Goal: Task Accomplishment & Management: Complete application form

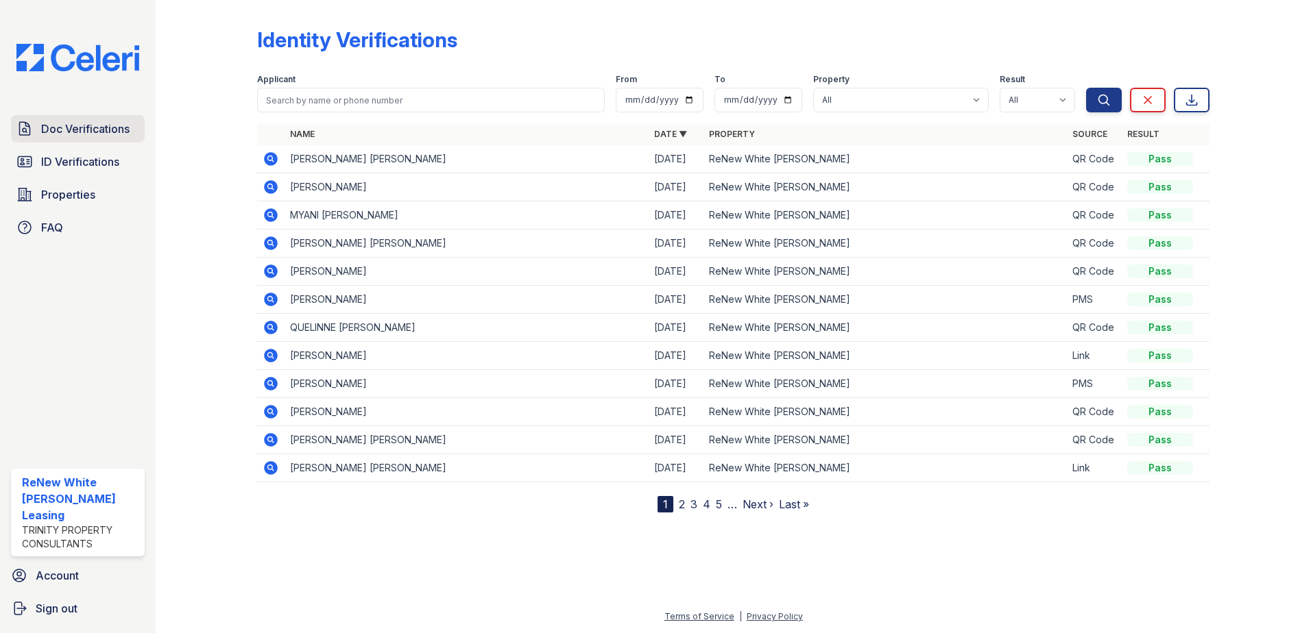
click at [62, 131] on span "Doc Verifications" at bounding box center [85, 129] width 88 height 16
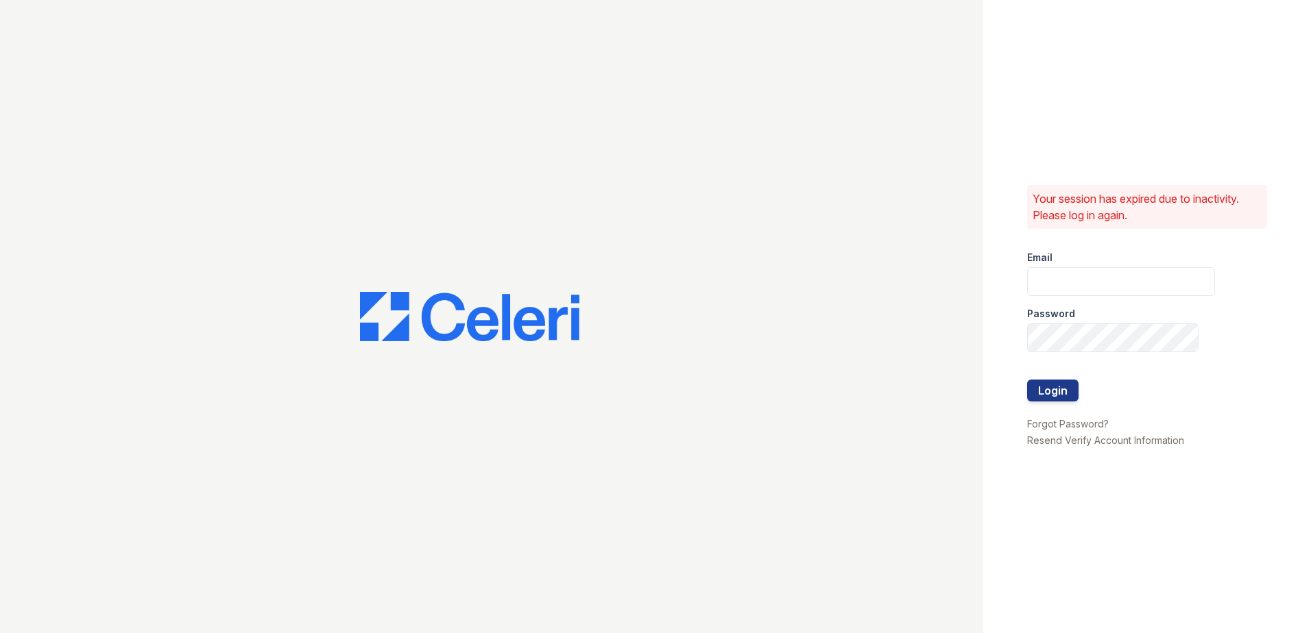
type input "renewwhitemarsh@trinity-pm.com"
click at [1051, 391] on button "Login" at bounding box center [1052, 391] width 51 height 22
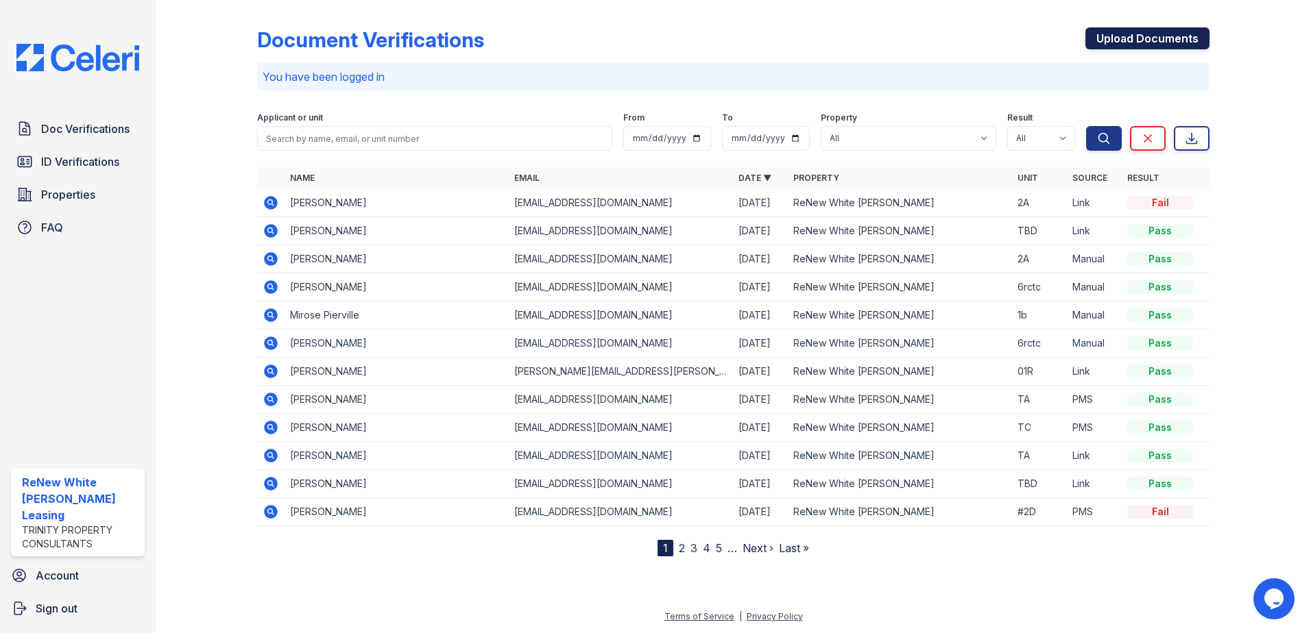
click at [1168, 33] on link "Upload Documents" at bounding box center [1147, 38] width 124 height 22
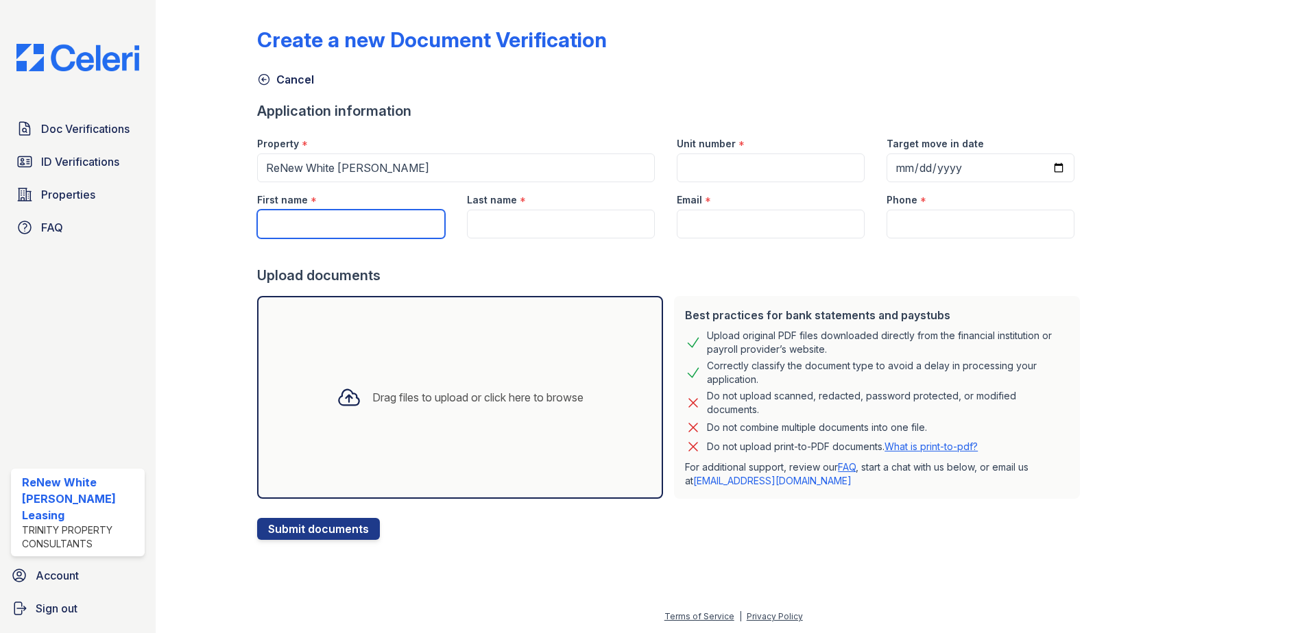
drag, startPoint x: 295, startPoint y: 228, endPoint x: 289, endPoint y: 224, distance: 8.0
click at [296, 228] on input "First name" at bounding box center [351, 224] width 188 height 29
type input "Angelina"
click at [522, 218] on input "Last name" at bounding box center [561, 224] width 188 height 29
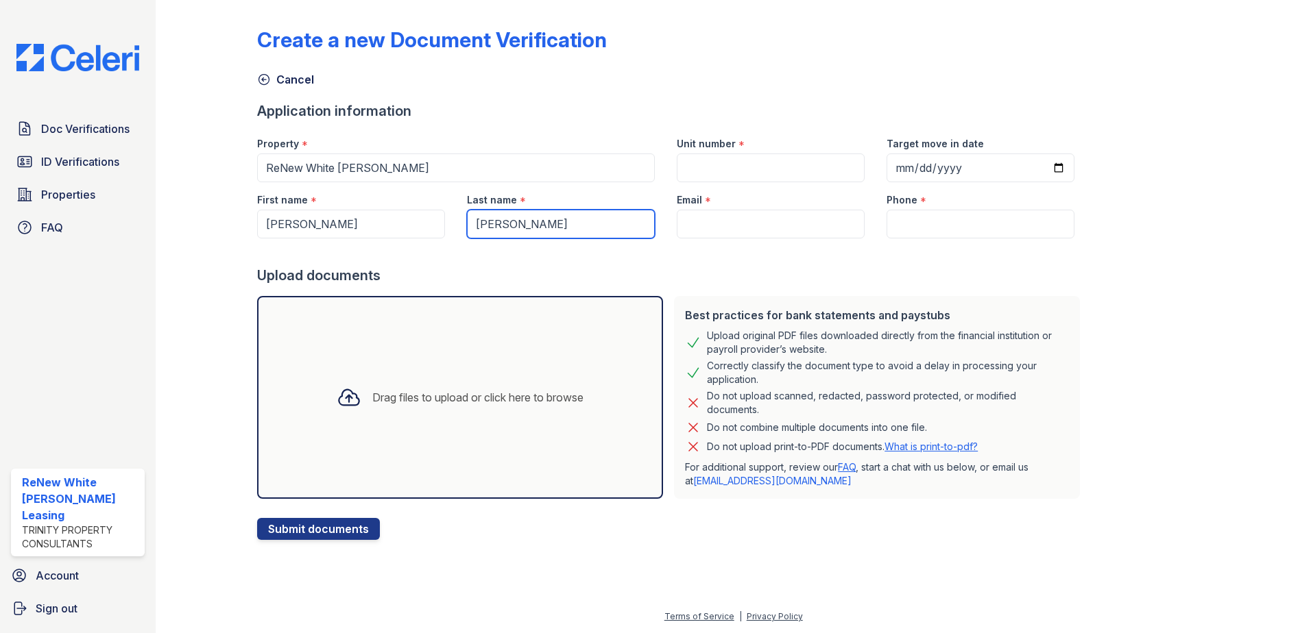
type input "Whye"
click at [729, 212] on input "Email" at bounding box center [771, 224] width 188 height 29
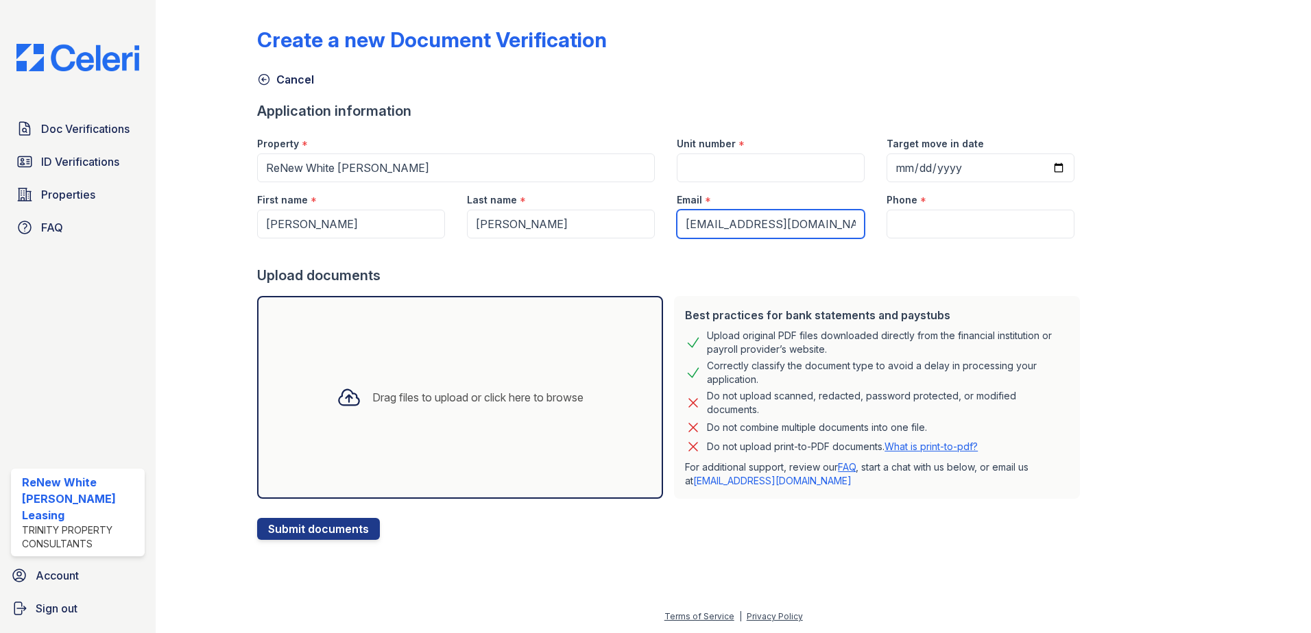
type input "angiewhye18@gmail.com"
drag, startPoint x: 1011, startPoint y: 213, endPoint x: 1007, endPoint y: 203, distance: 11.1
click at [1011, 213] on input "Phone" at bounding box center [980, 224] width 188 height 29
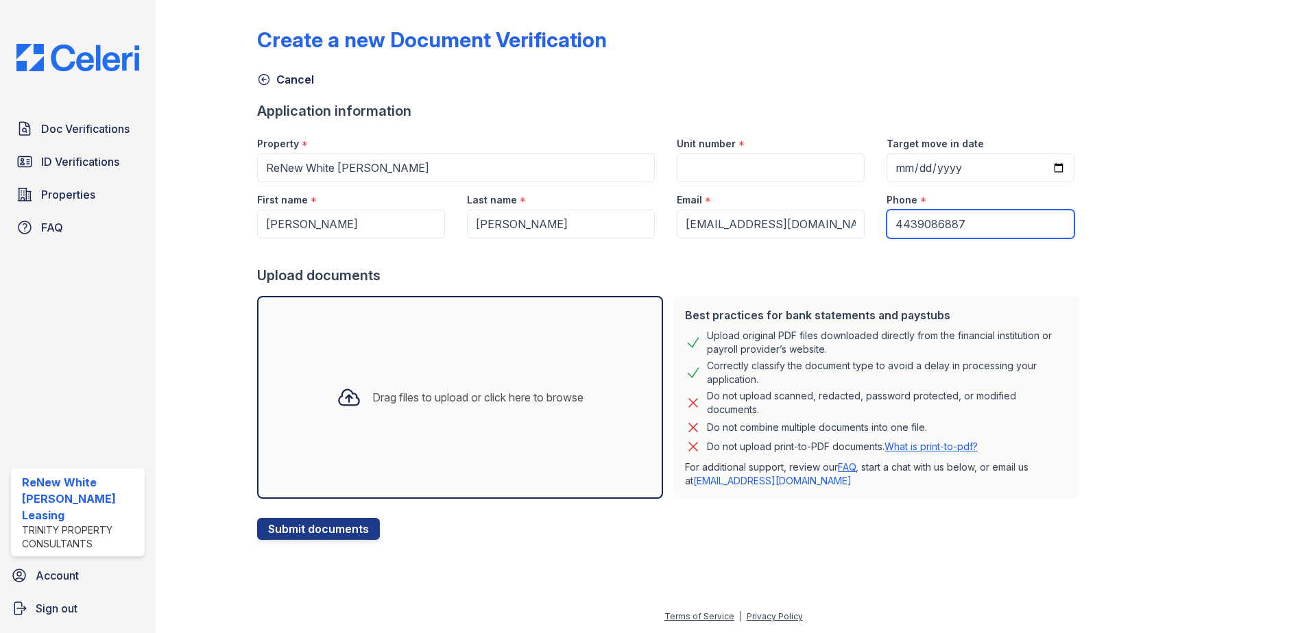
type input "4439086887"
click at [746, 159] on input "Unit number" at bounding box center [771, 168] width 188 height 29
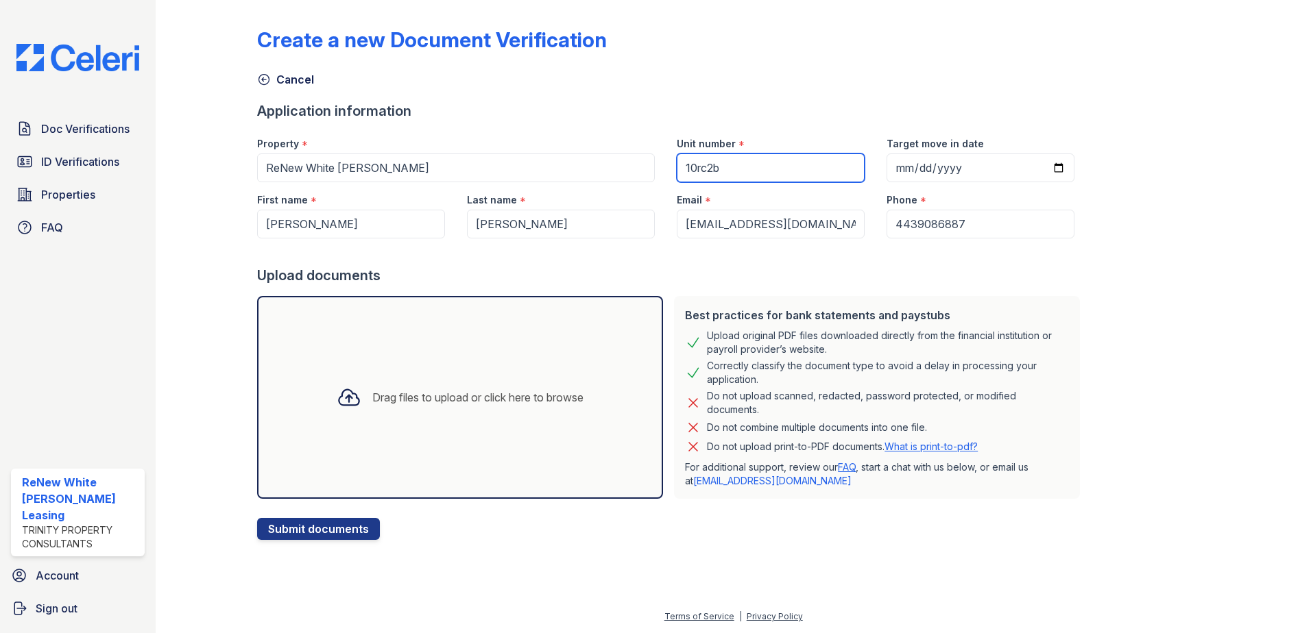
type input "10rc2b"
click at [444, 391] on div "Drag files to upload or click here to browse" at bounding box center [477, 397] width 211 height 16
click at [502, 421] on div "Drag files to upload or click here to browse" at bounding box center [460, 397] width 406 height 203
click at [500, 437] on div "Drag files to upload or click here to browse" at bounding box center [460, 397] width 406 height 203
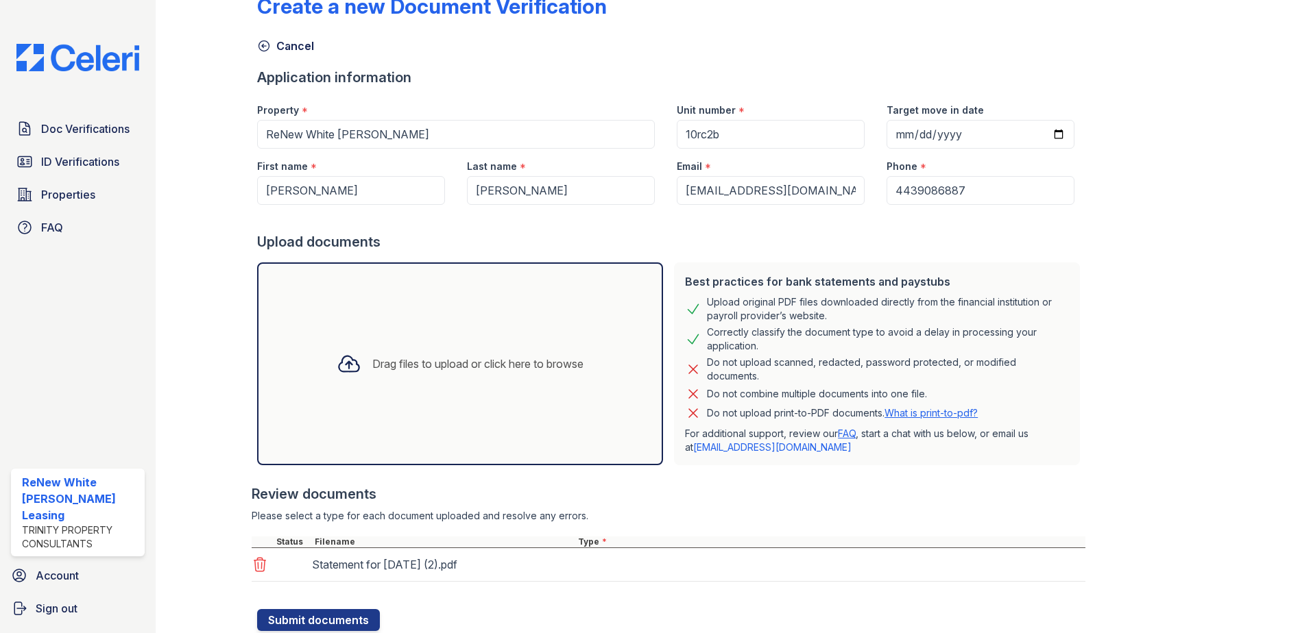
scroll to position [78, 0]
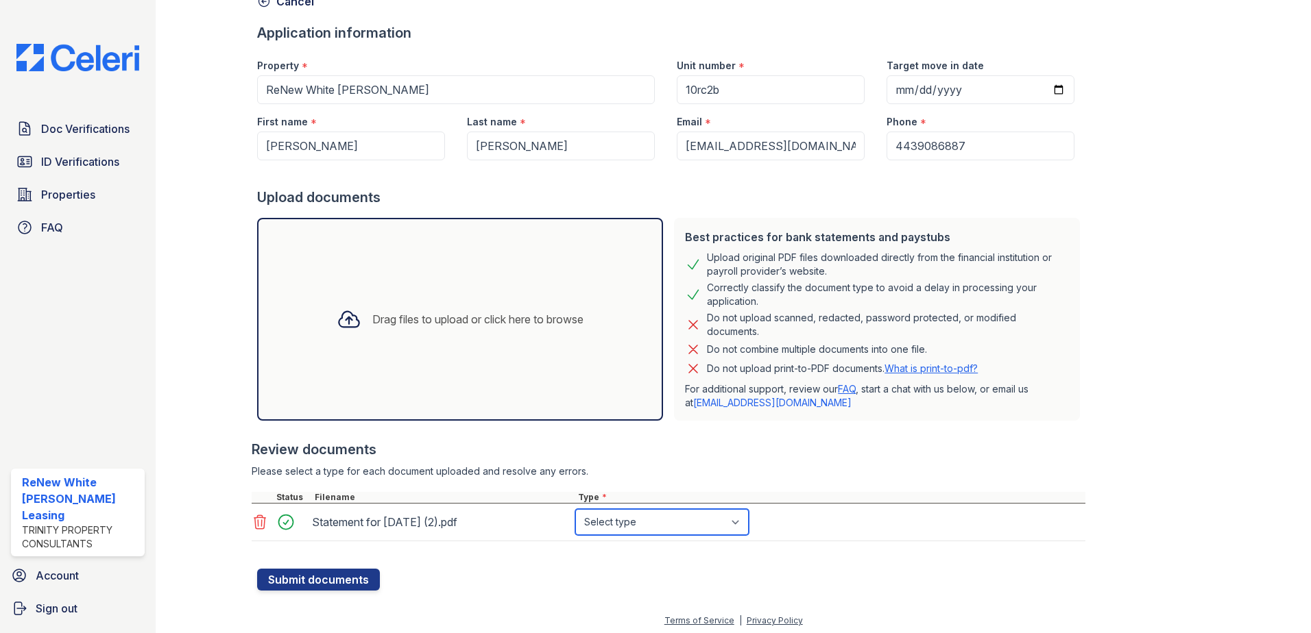
drag, startPoint x: 679, startPoint y: 521, endPoint x: 675, endPoint y: 515, distance: 7.4
click at [679, 521] on select "Select type Paystub Bank Statement Offer Letter Tax Documents Benefit Award Let…" at bounding box center [661, 522] width 173 height 26
select select "paystub"
click at [575, 509] on select "Select type Paystub Bank Statement Offer Letter Tax Documents Benefit Award Let…" at bounding box center [661, 522] width 173 height 26
click at [561, 283] on div "Drag files to upload or click here to browse" at bounding box center [460, 319] width 406 height 203
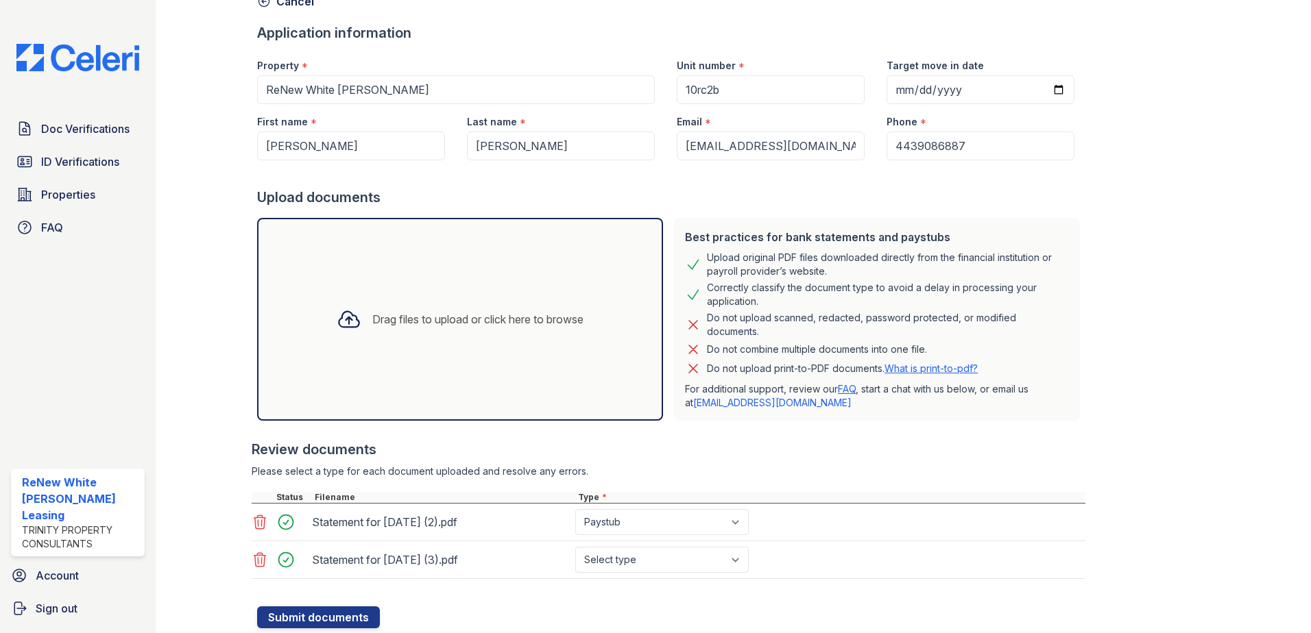
click at [424, 247] on div "Drag files to upload or click here to browse" at bounding box center [460, 319] width 406 height 203
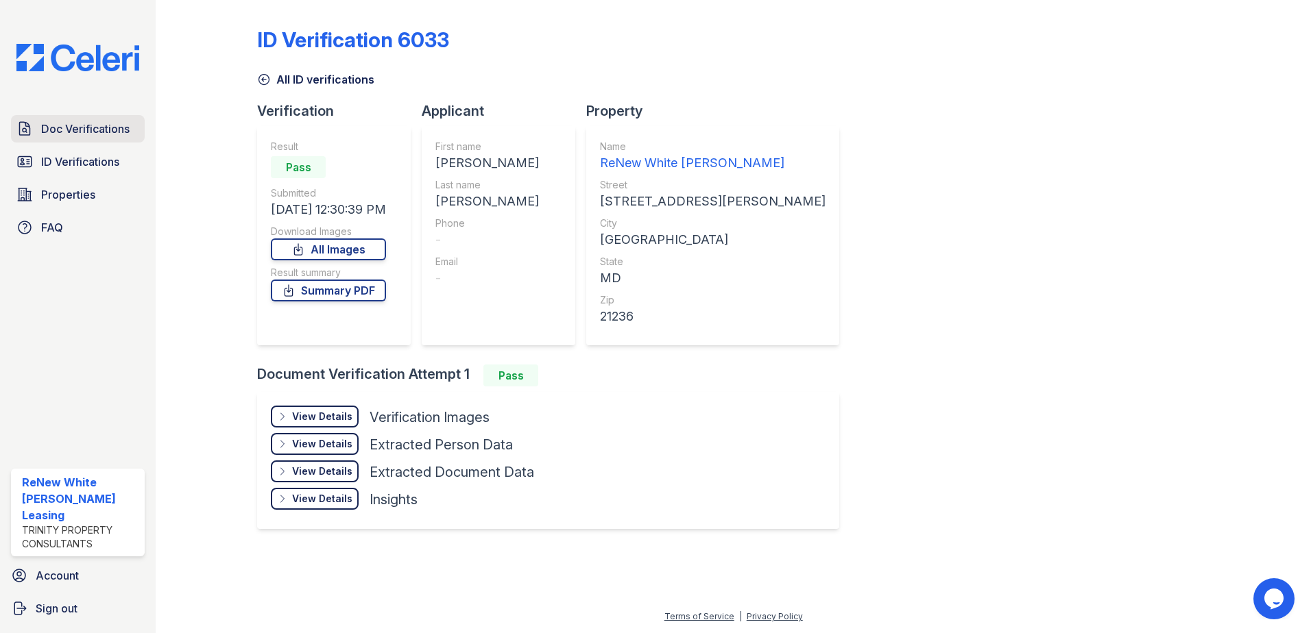
click at [49, 123] on span "Doc Verifications" at bounding box center [85, 129] width 88 height 16
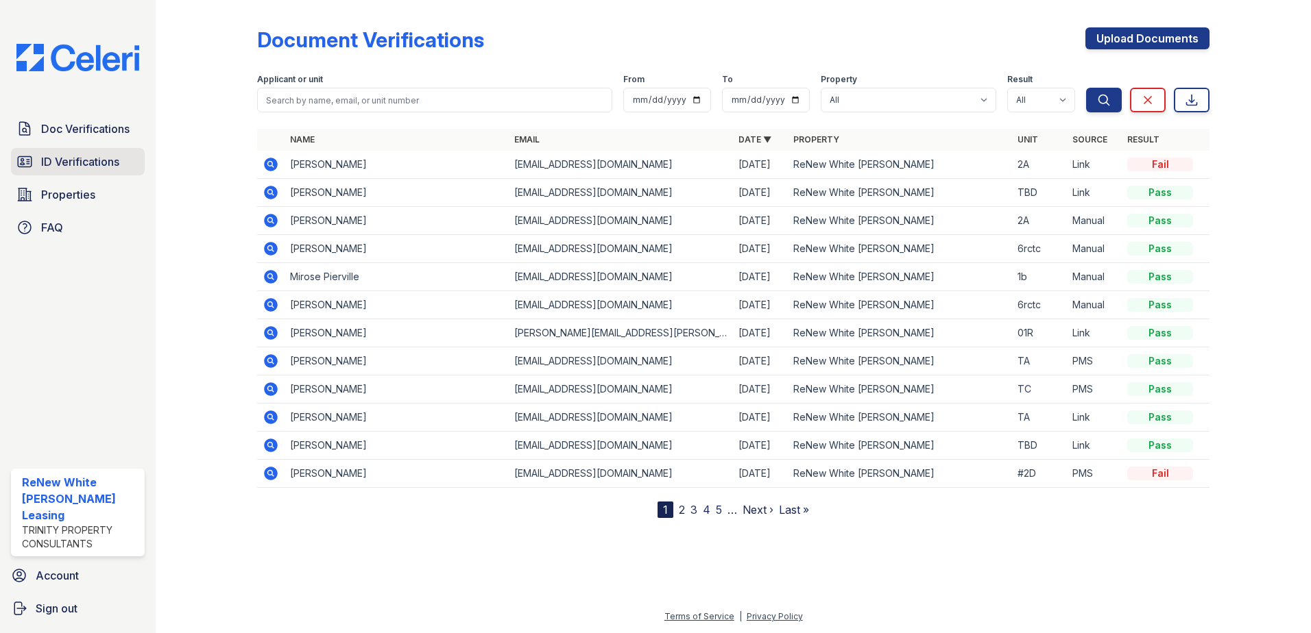
click at [80, 160] on span "ID Verifications" at bounding box center [80, 162] width 78 height 16
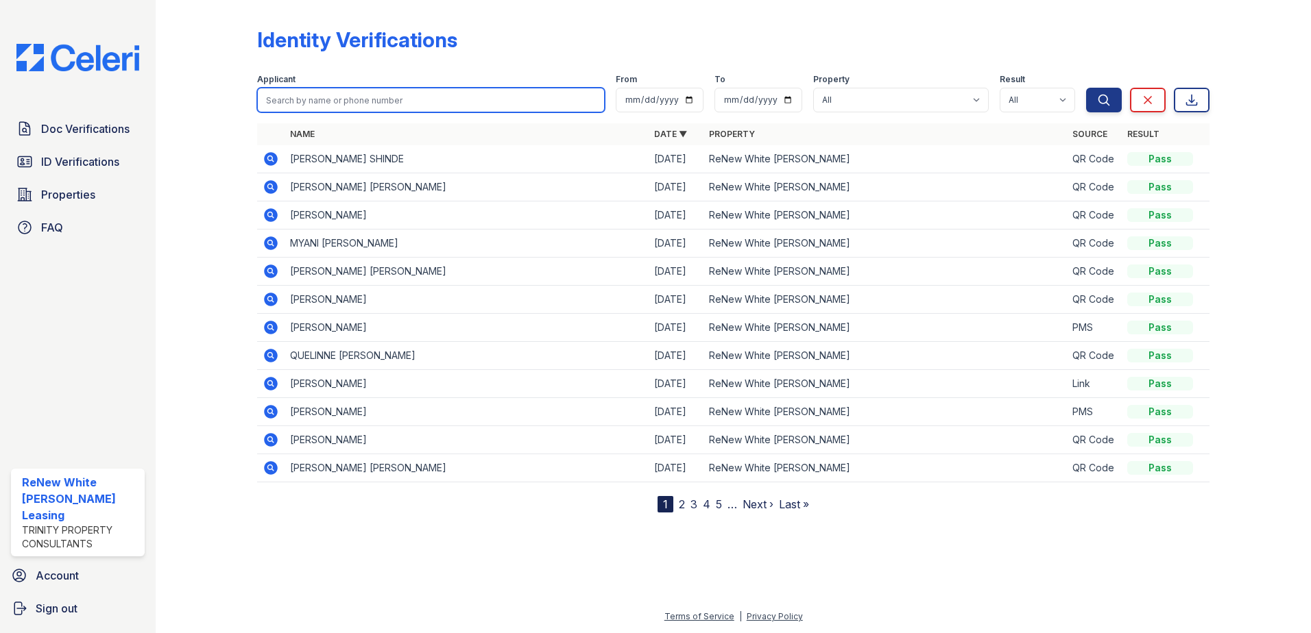
click at [267, 105] on input "search" at bounding box center [431, 100] width 348 height 25
type input "MEAGAN"
click at [1086, 88] on button "Search" at bounding box center [1104, 100] width 36 height 25
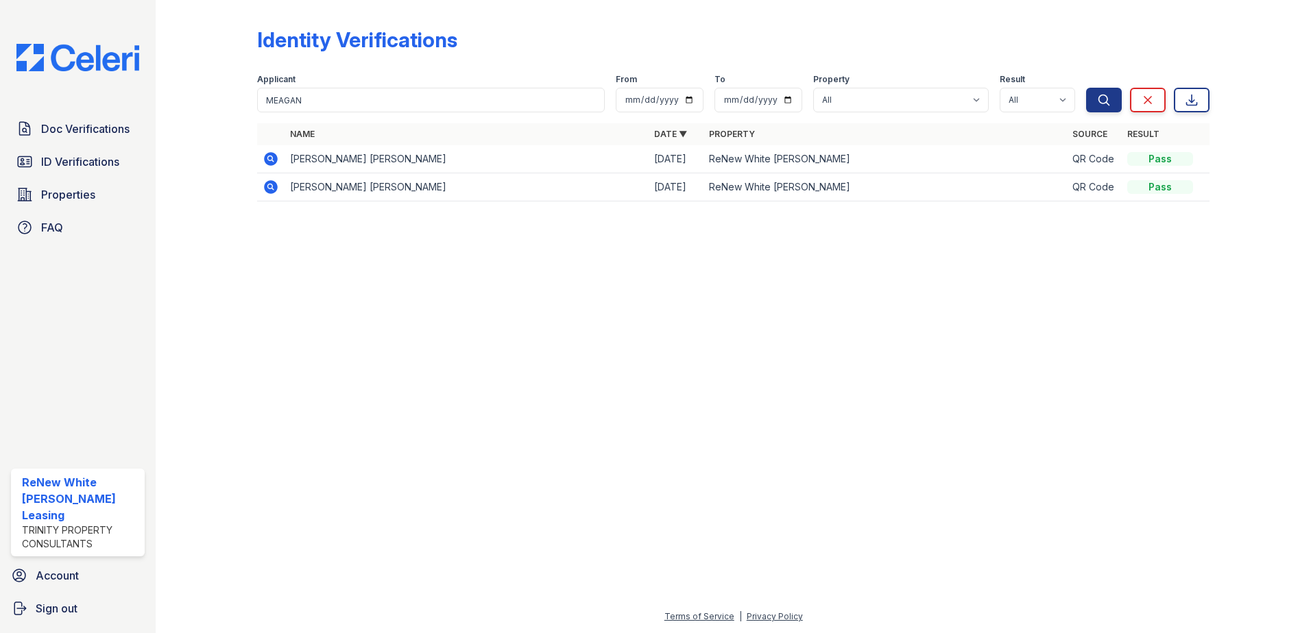
click at [270, 152] on icon at bounding box center [271, 159] width 16 height 16
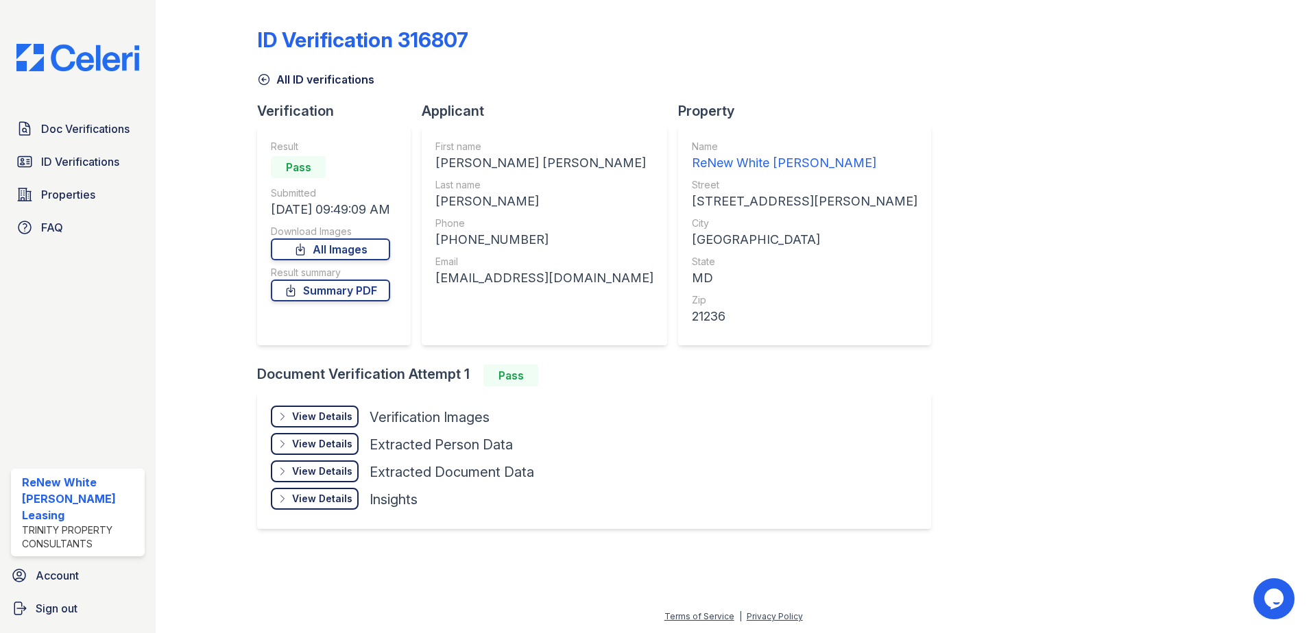
click at [335, 409] on div "View Details Details" at bounding box center [315, 417] width 88 height 22
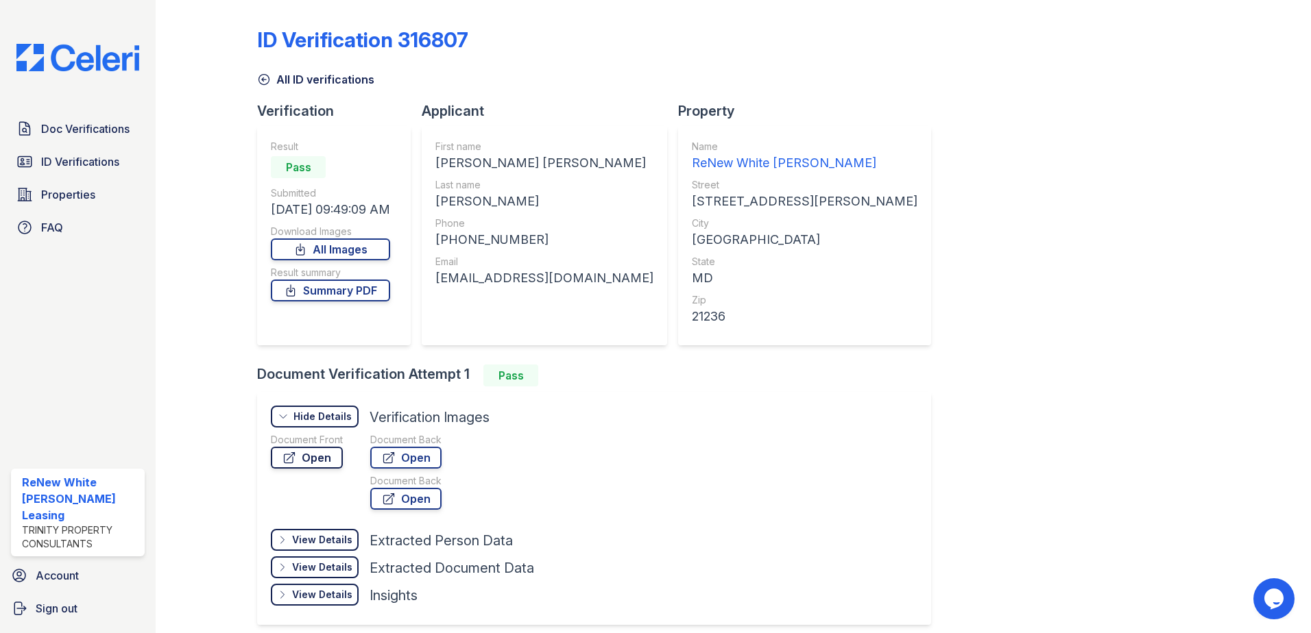
click at [334, 456] on link "Open" at bounding box center [307, 458] width 72 height 22
click at [93, 121] on span "Doc Verifications" at bounding box center [85, 129] width 88 height 16
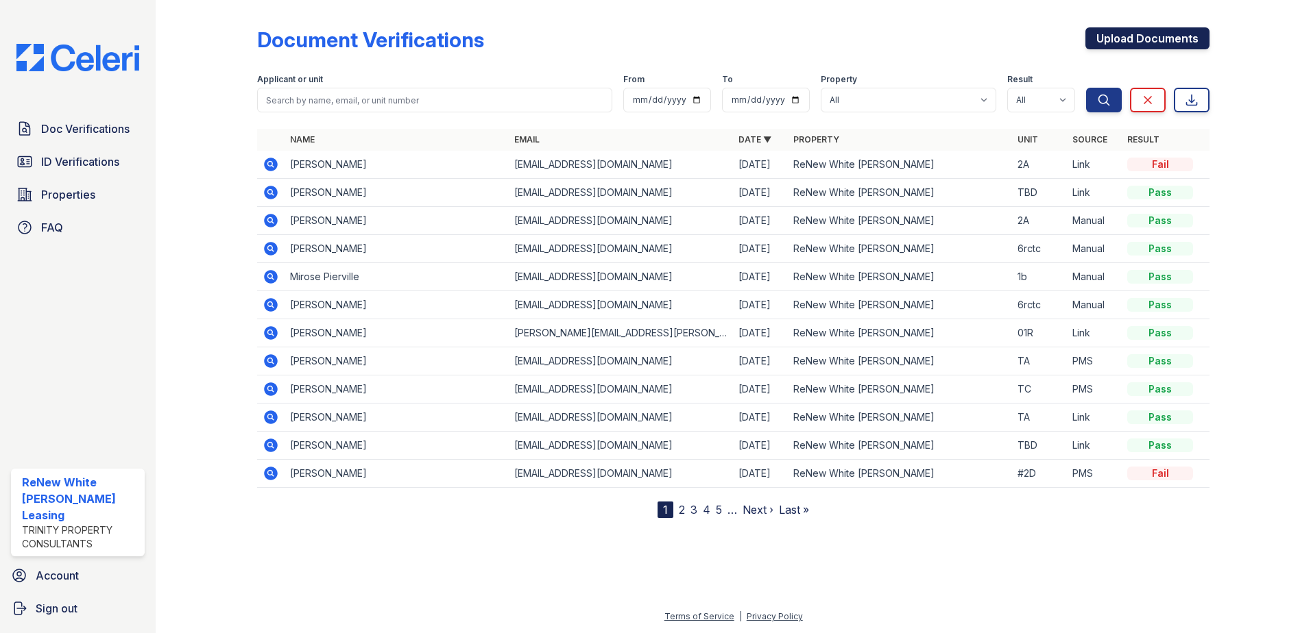
click at [1163, 43] on link "Upload Documents" at bounding box center [1147, 38] width 124 height 22
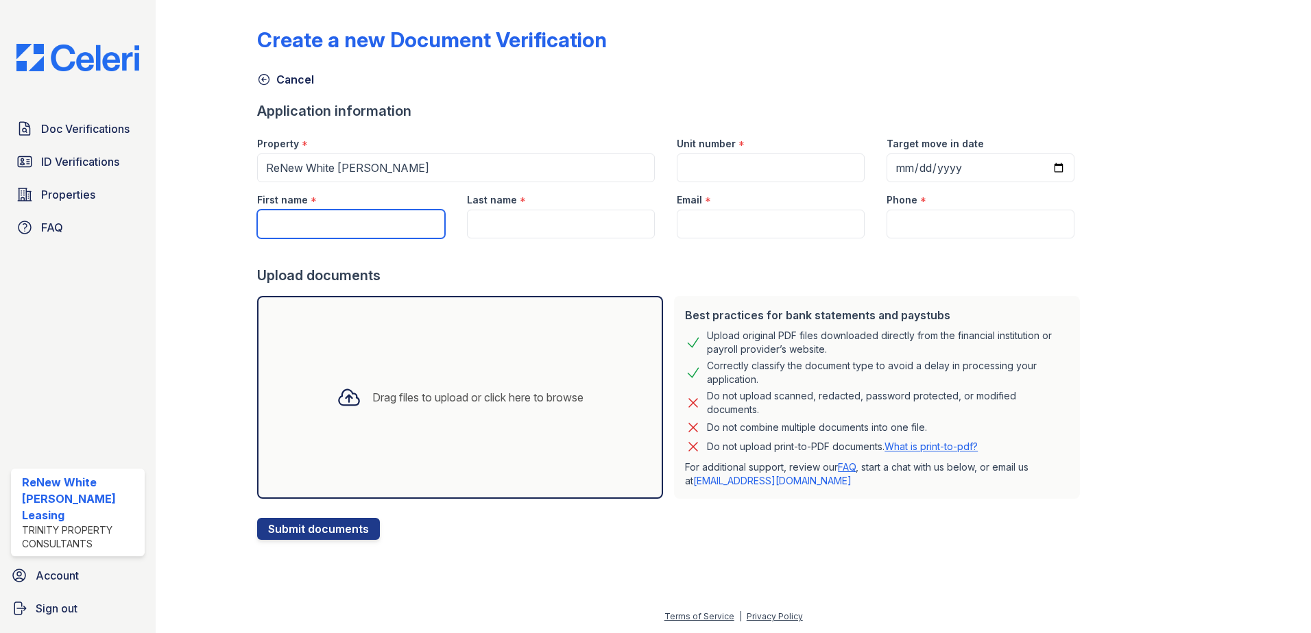
click at [390, 217] on input "First name" at bounding box center [351, 224] width 188 height 29
type input "Angelina"
type input "10rc2b"
type input "Whye"
type input "angiewhye18@gmail.com"
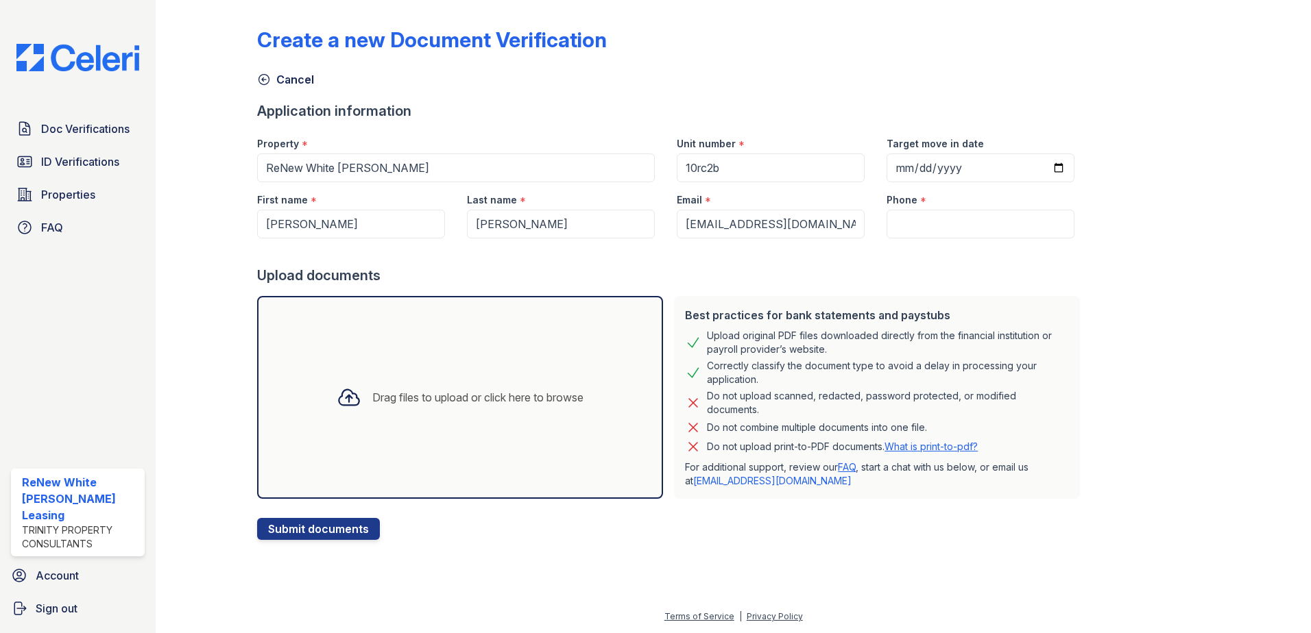
type input "4439086887"
click at [447, 392] on div "Drag files to upload or click here to browse" at bounding box center [477, 397] width 211 height 16
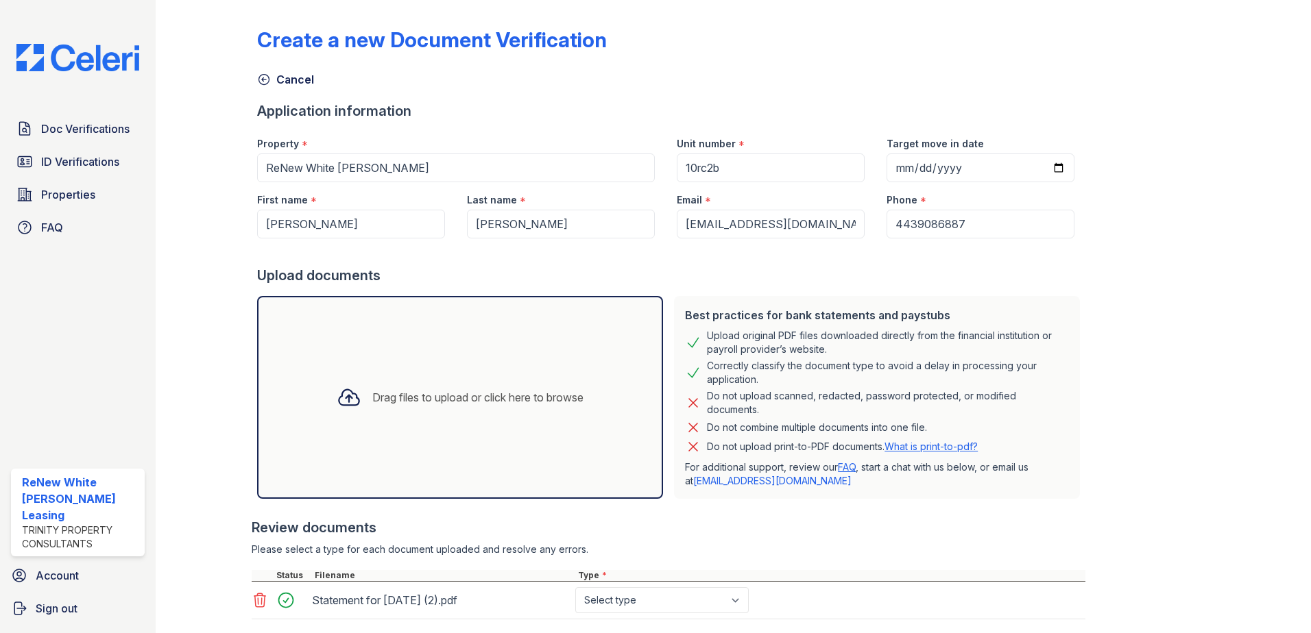
click at [516, 354] on div "Drag files to upload or click here to browse" at bounding box center [460, 397] width 406 height 203
click at [507, 384] on div "Drag files to upload or click here to browse" at bounding box center [460, 397] width 269 height 47
click at [470, 407] on div "Drag files to upload or click here to browse" at bounding box center [460, 397] width 269 height 47
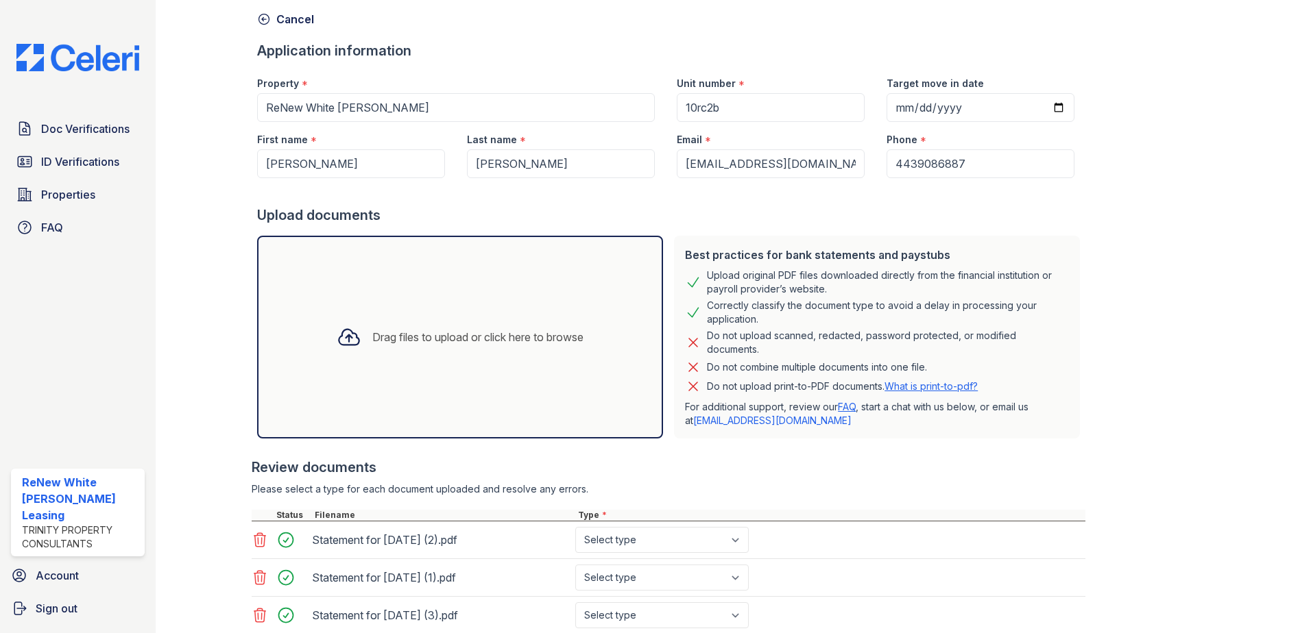
scroll to position [137, 0]
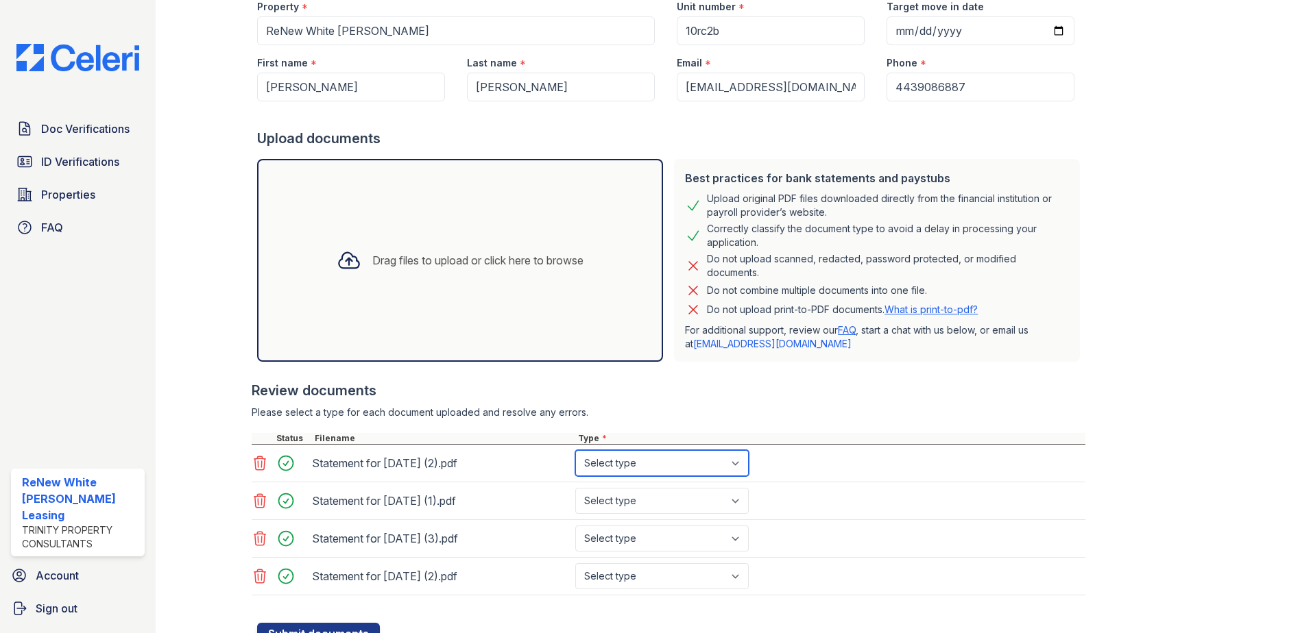
click at [711, 461] on select "Select type Paystub Bank Statement Offer Letter Tax Documents Benefit Award Let…" at bounding box center [661, 463] width 173 height 26
click at [575, 450] on select "Select type Paystub Bank Statement Offer Letter Tax Documents Benefit Award Let…" at bounding box center [661, 463] width 173 height 26
click at [684, 471] on select "Select type Paystub Bank Statement Offer Letter Tax Documents Benefit Award Let…" at bounding box center [661, 463] width 173 height 26
select select "bank_statement"
click at [575, 450] on select "Select type Paystub Bank Statement Offer Letter Tax Documents Benefit Award Let…" at bounding box center [661, 463] width 173 height 26
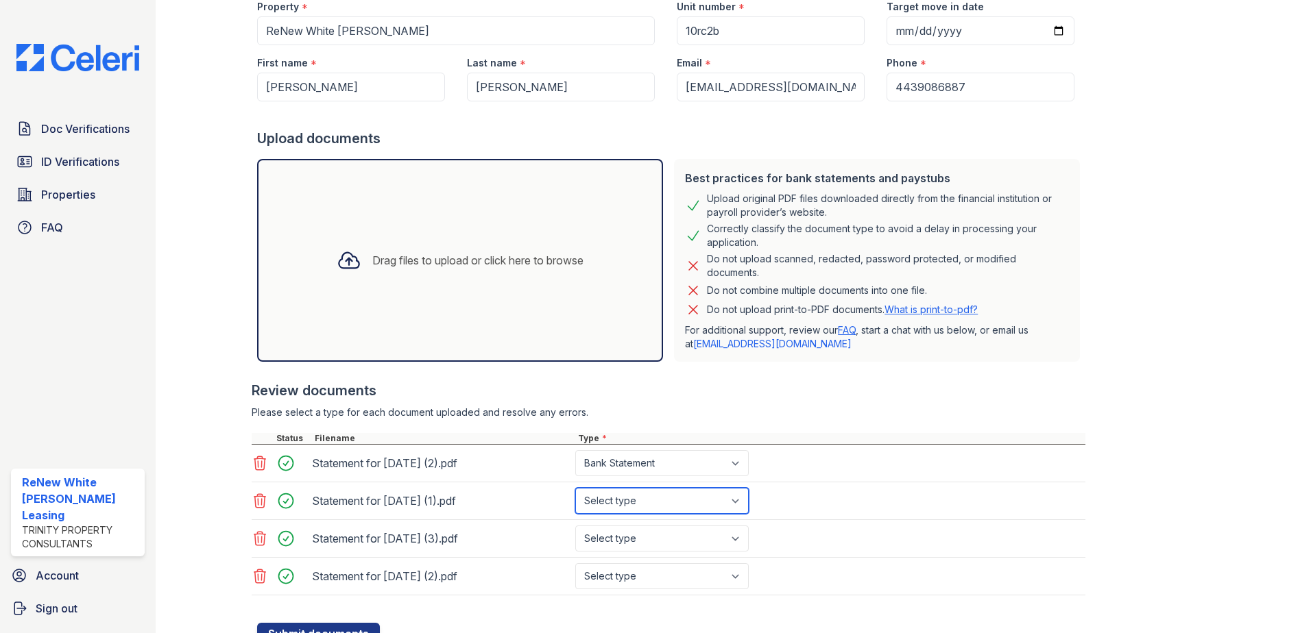
click at [679, 495] on select "Select type Paystub Bank Statement Offer Letter Tax Documents Benefit Award Let…" at bounding box center [661, 501] width 173 height 26
select select "bank_statement"
click at [575, 488] on select "Select type Paystub Bank Statement Offer Letter Tax Documents Benefit Award Let…" at bounding box center [661, 501] width 173 height 26
click at [650, 535] on select "Select type Paystub Bank Statement Offer Letter Tax Documents Benefit Award Let…" at bounding box center [661, 539] width 173 height 26
select select "bank_statement"
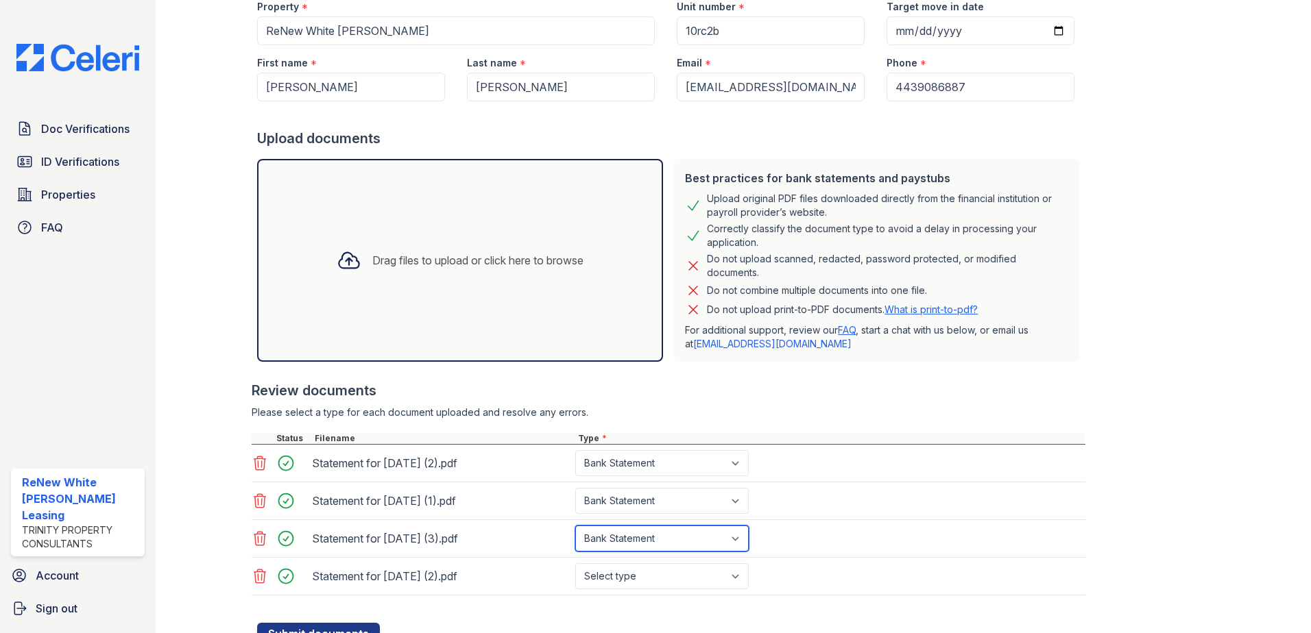
click at [575, 526] on select "Select type Paystub Bank Statement Offer Letter Tax Documents Benefit Award Let…" at bounding box center [661, 539] width 173 height 26
click at [640, 577] on select "Select type Paystub Bank Statement Offer Letter Tax Documents Benefit Award Let…" at bounding box center [661, 577] width 173 height 26
select select "bank_statement"
click at [575, 564] on select "Select type Paystub Bank Statement Offer Letter Tax Documents Benefit Award Let…" at bounding box center [661, 577] width 173 height 26
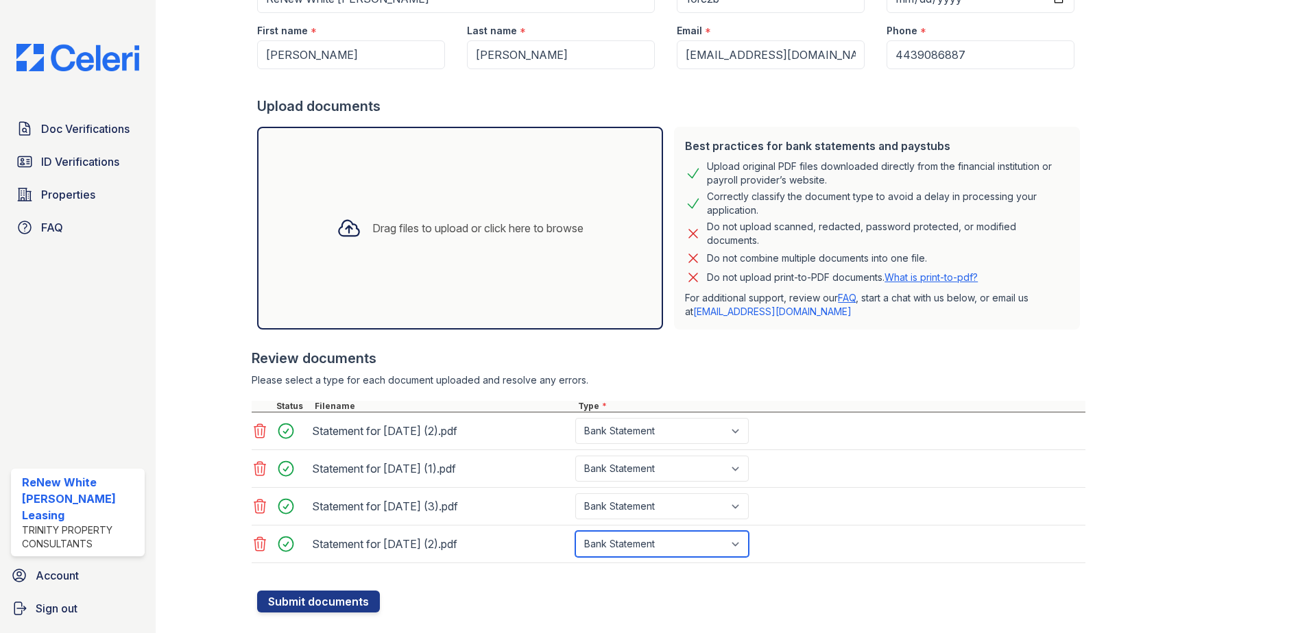
scroll to position [195, 0]
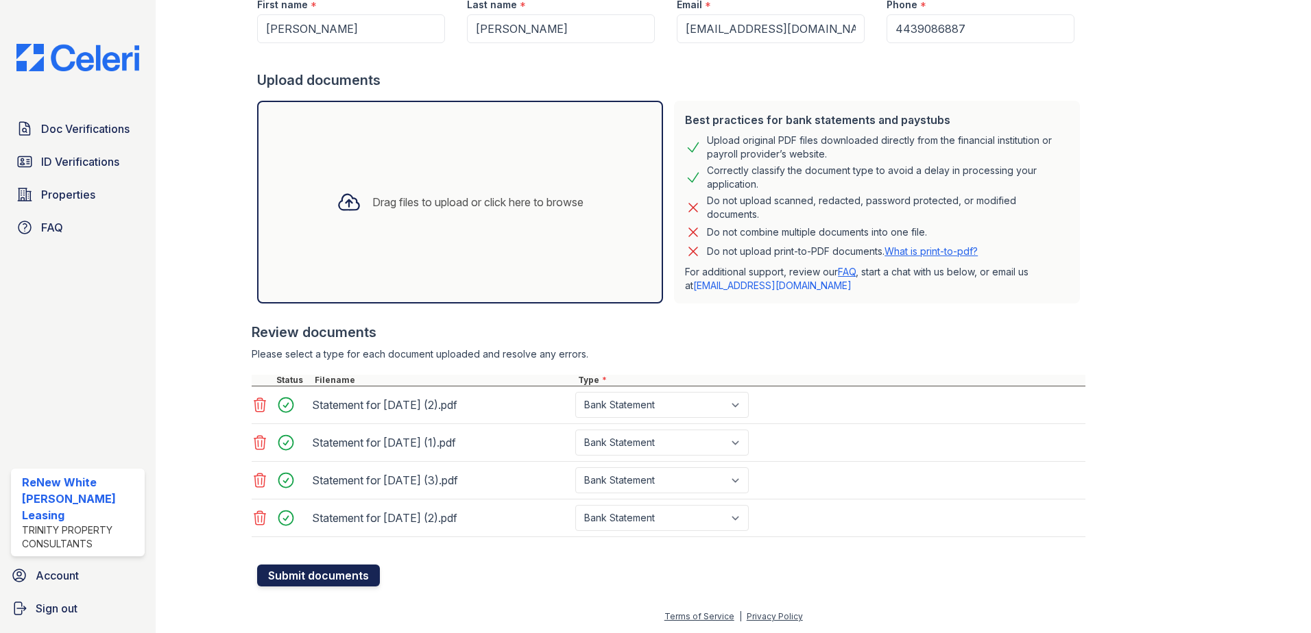
click at [333, 578] on button "Submit documents" at bounding box center [318, 576] width 123 height 22
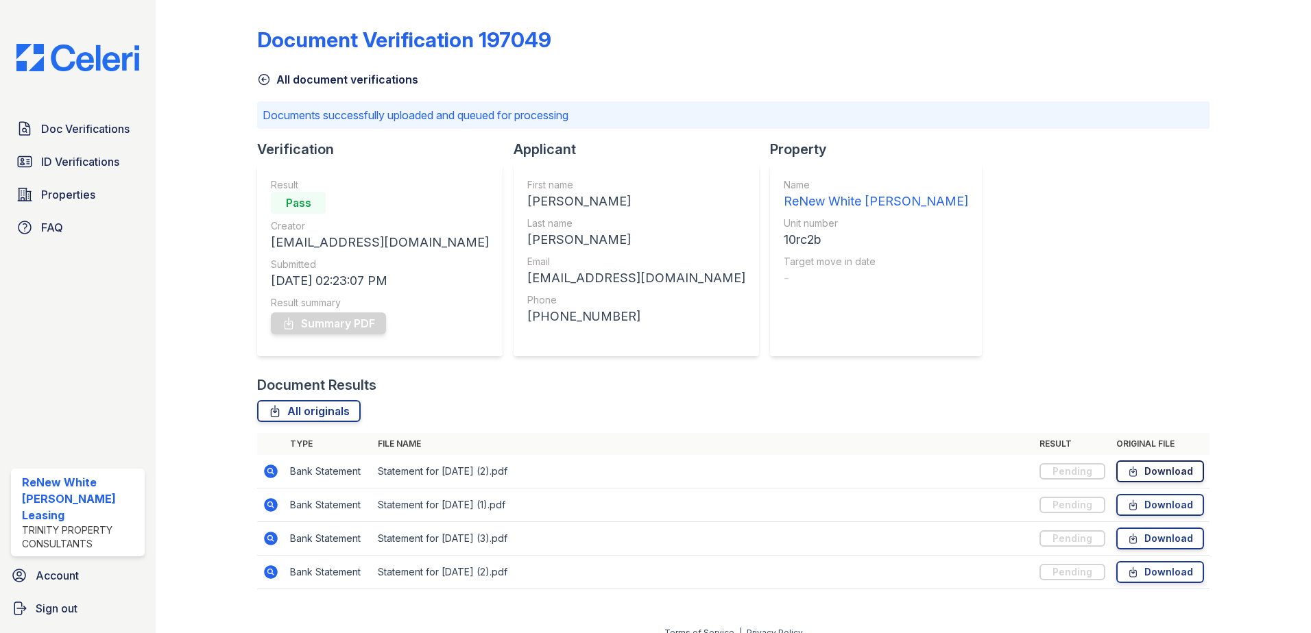
click at [1147, 479] on link "Download" at bounding box center [1160, 472] width 88 height 22
click at [271, 471] on icon at bounding box center [271, 471] width 16 height 16
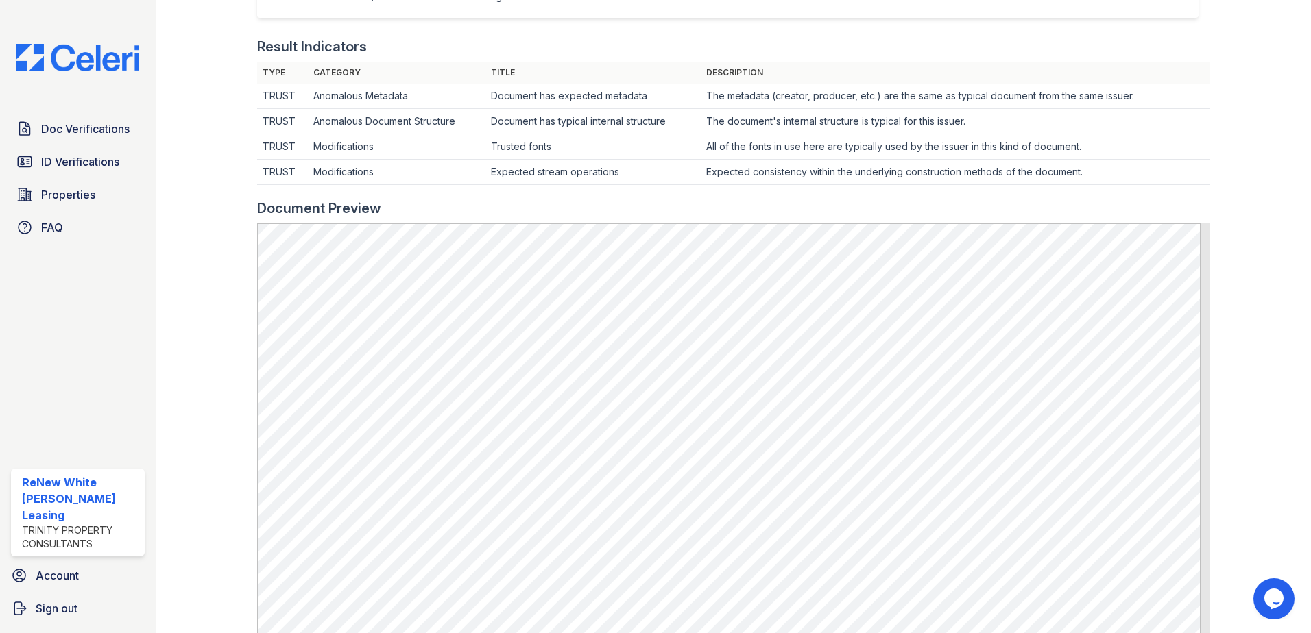
scroll to position [343, 0]
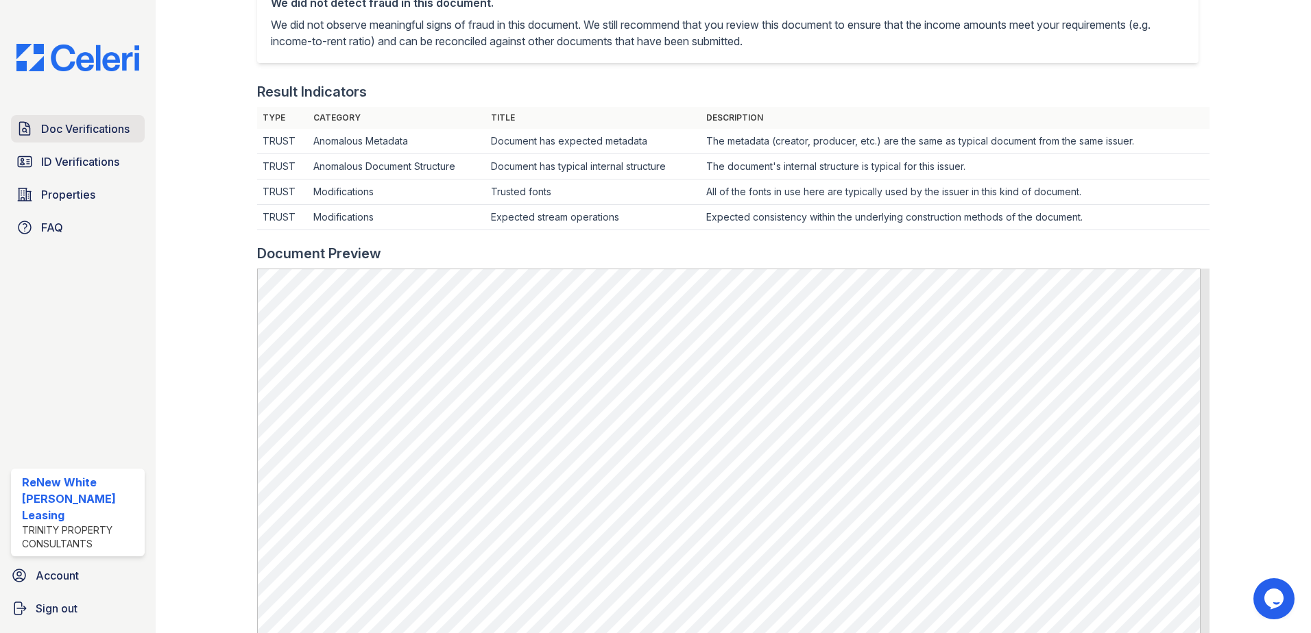
click at [75, 130] on span "Doc Verifications" at bounding box center [85, 129] width 88 height 16
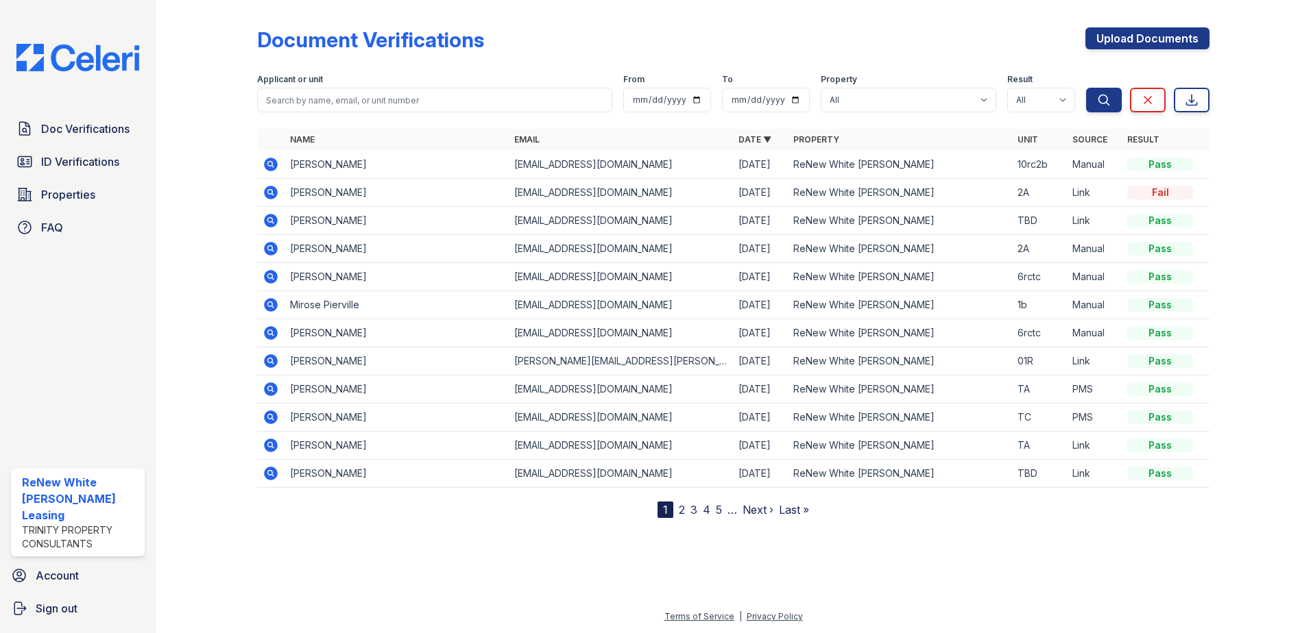
click at [271, 158] on icon at bounding box center [271, 165] width 14 height 14
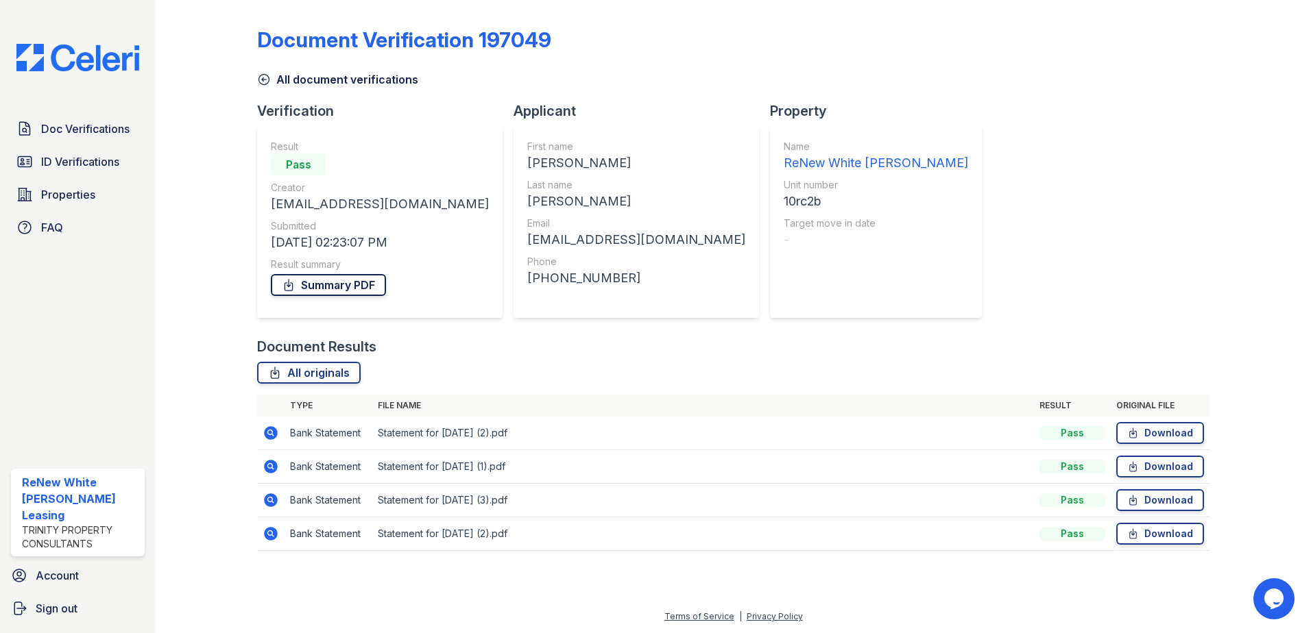
click at [365, 274] on link "Summary PDF" at bounding box center [328, 285] width 115 height 22
click at [267, 435] on icon at bounding box center [271, 433] width 14 height 14
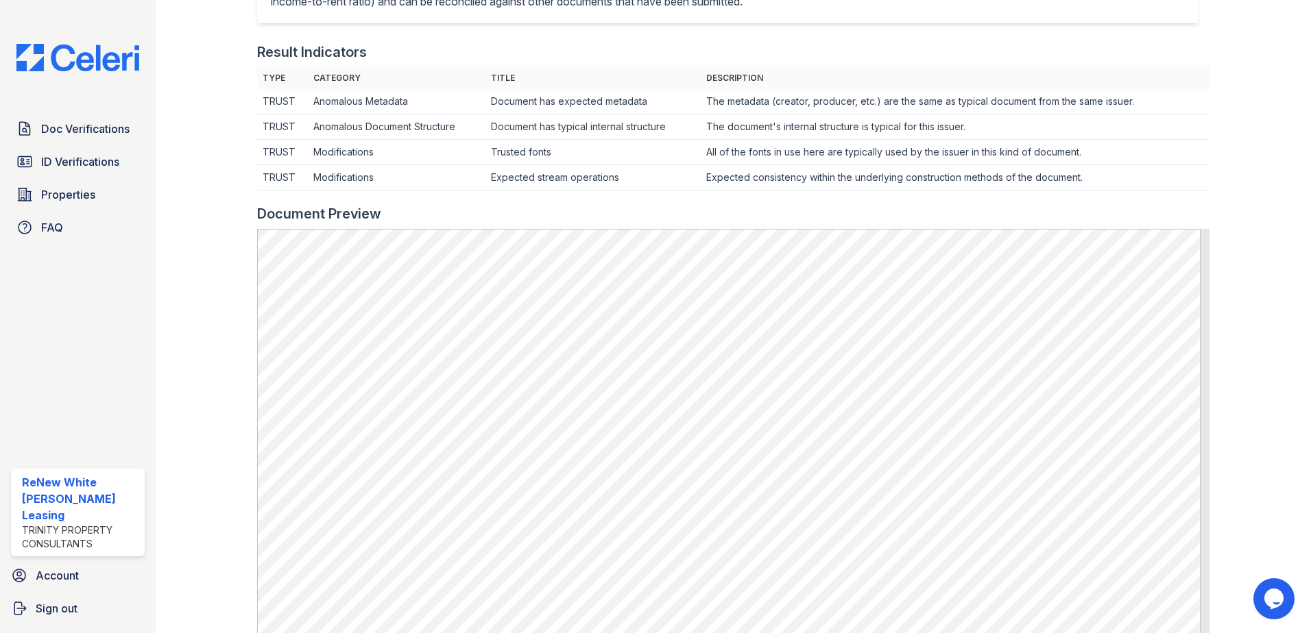
scroll to position [411, 0]
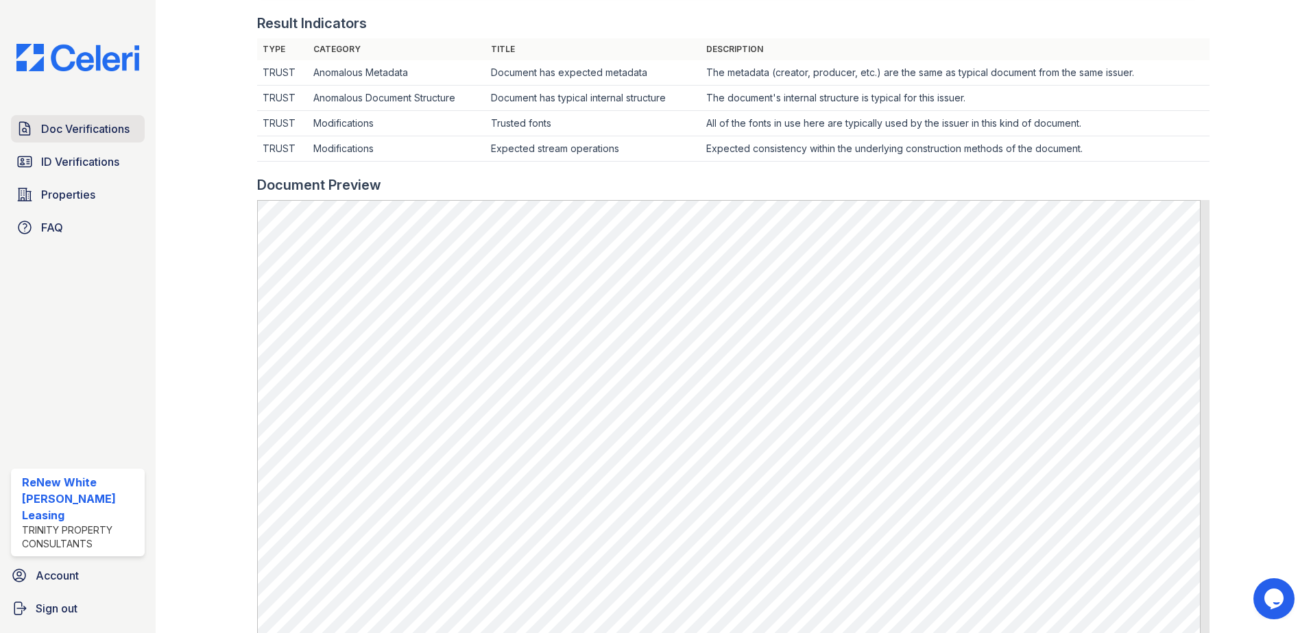
click at [78, 132] on span "Doc Verifications" at bounding box center [85, 129] width 88 height 16
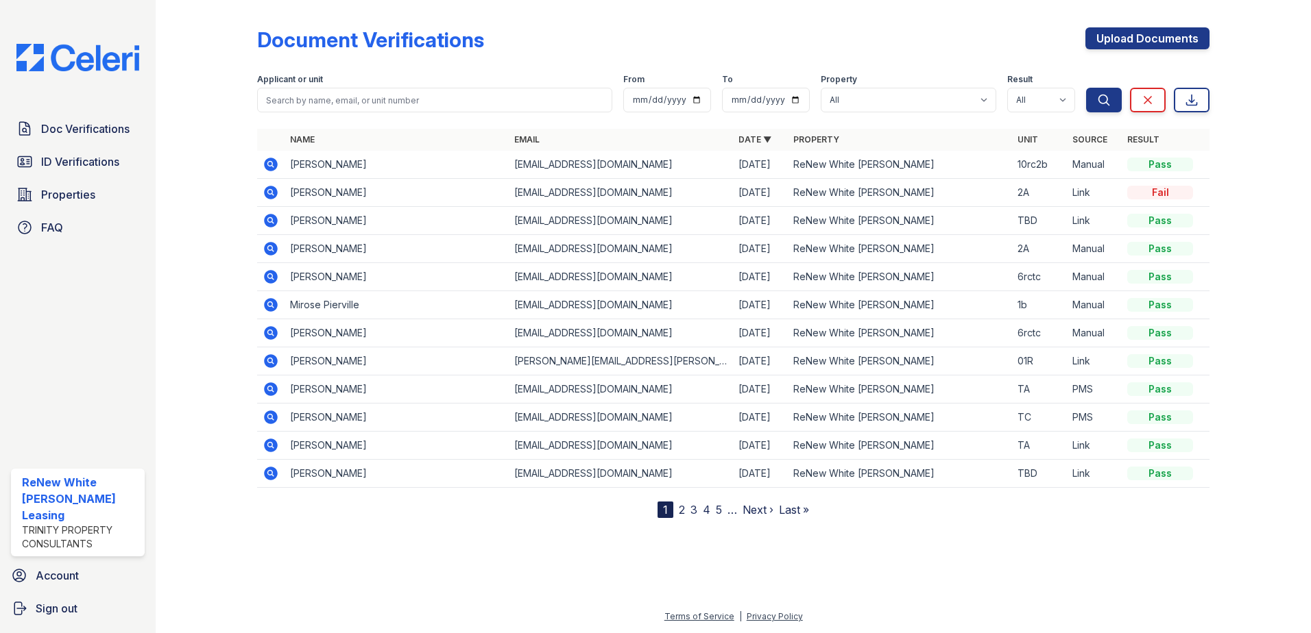
click at [269, 170] on icon at bounding box center [271, 165] width 14 height 14
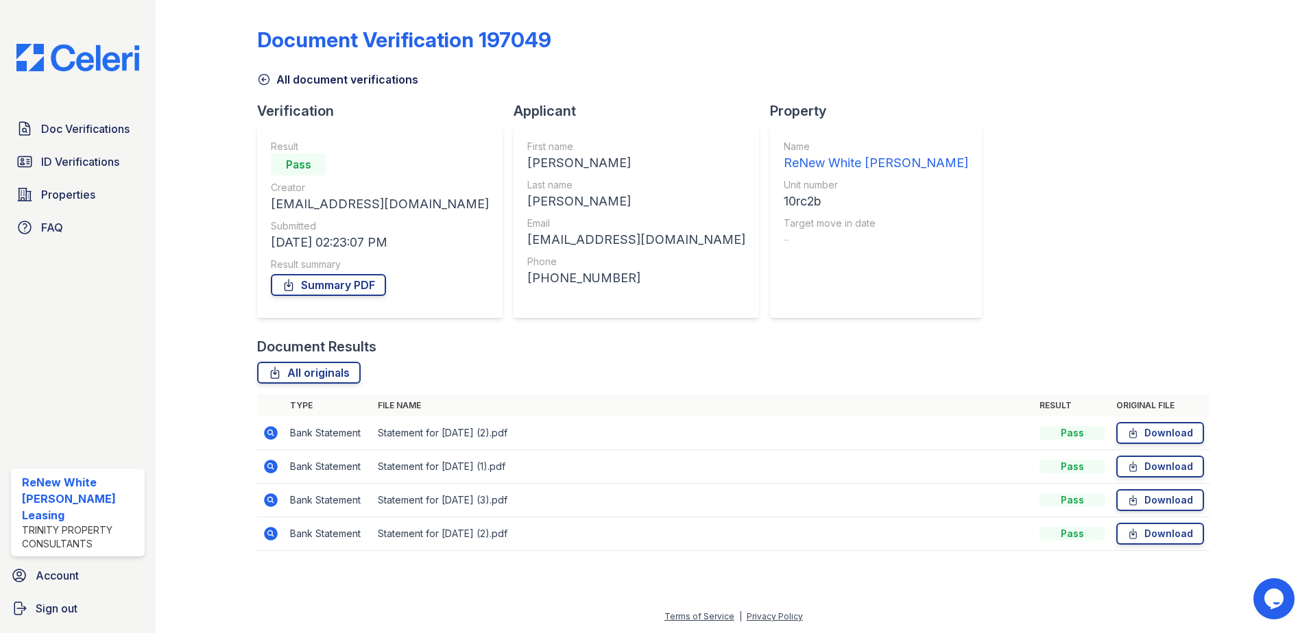
click at [270, 530] on icon at bounding box center [271, 534] width 14 height 14
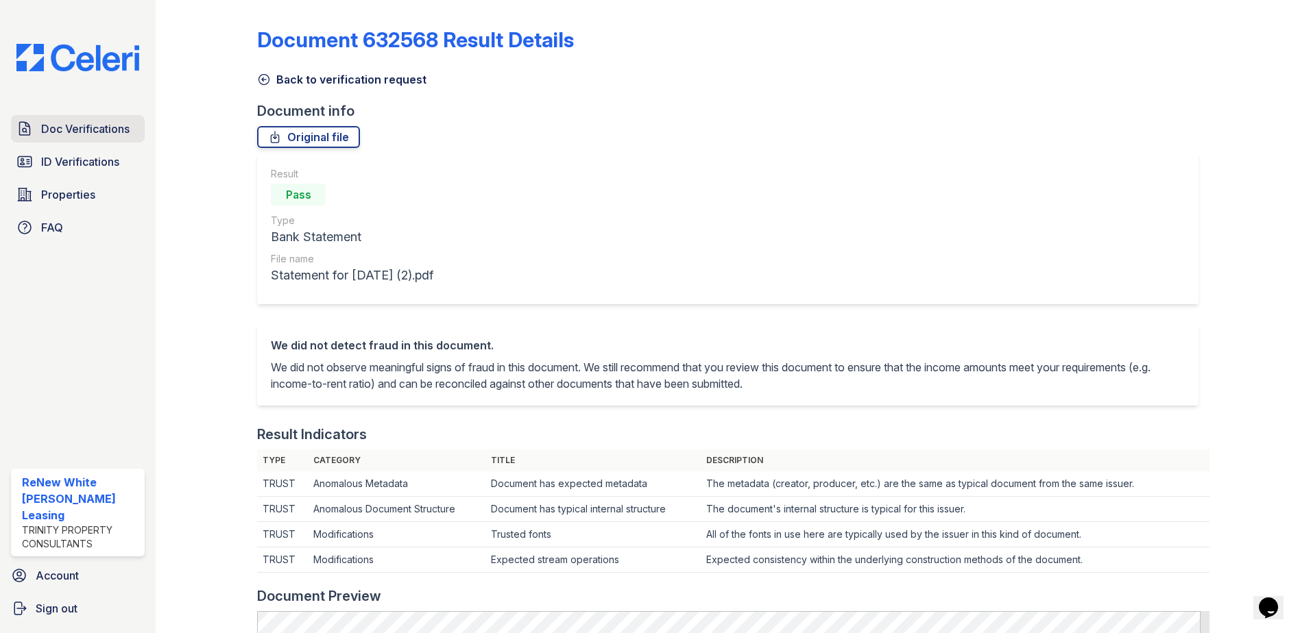
click at [99, 125] on span "Doc Verifications" at bounding box center [85, 129] width 88 height 16
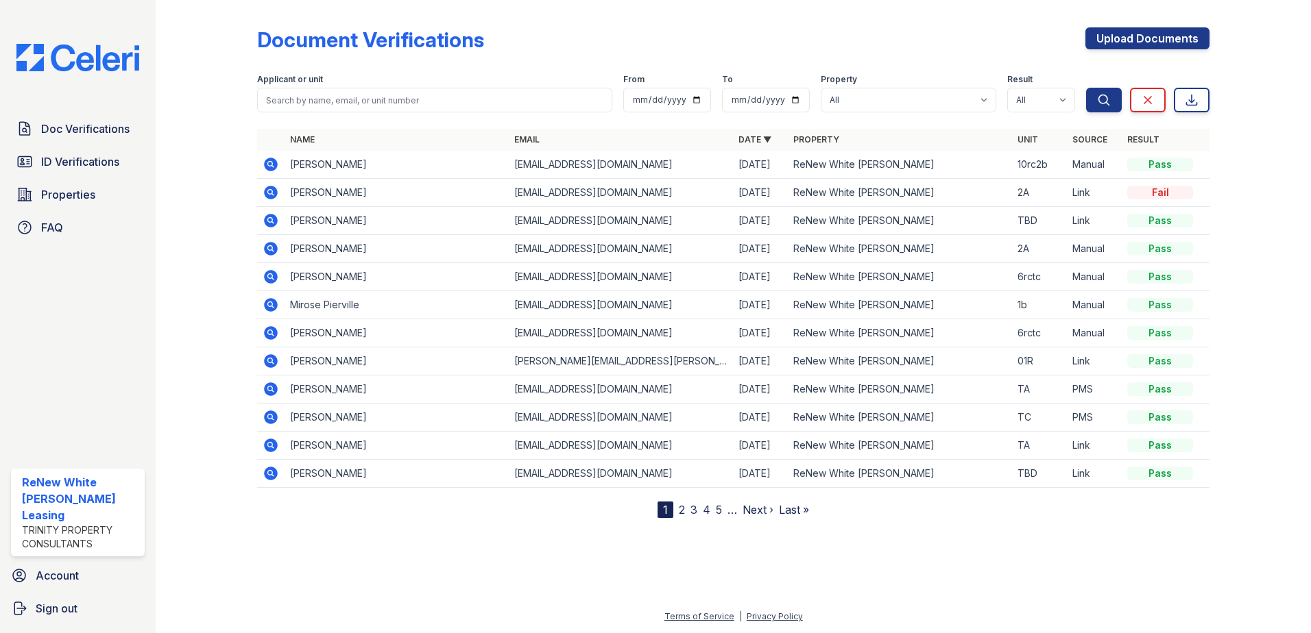
click at [274, 162] on icon at bounding box center [271, 165] width 14 height 14
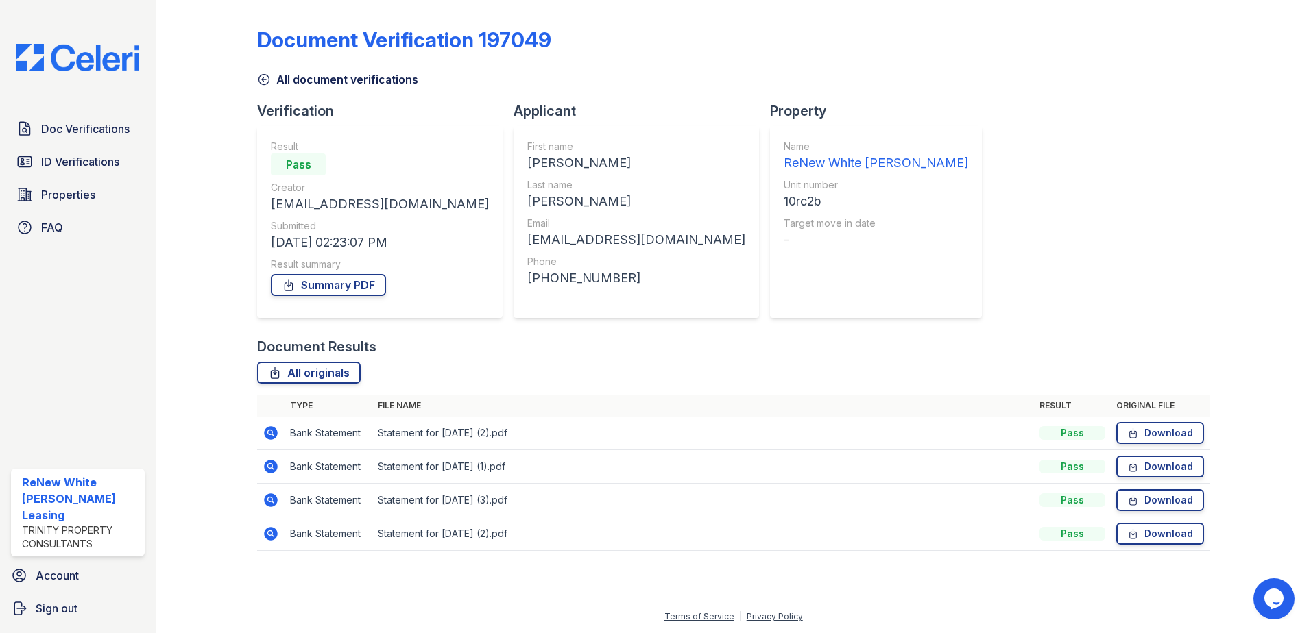
click at [267, 431] on icon at bounding box center [271, 433] width 14 height 14
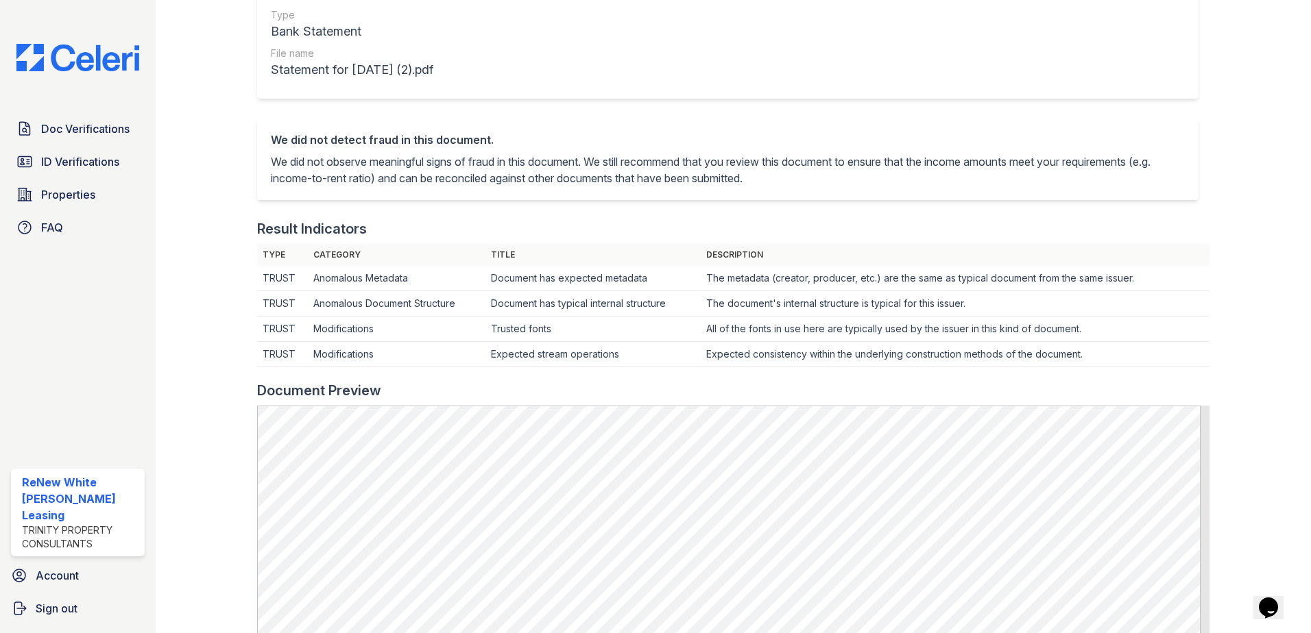
scroll to position [343, 0]
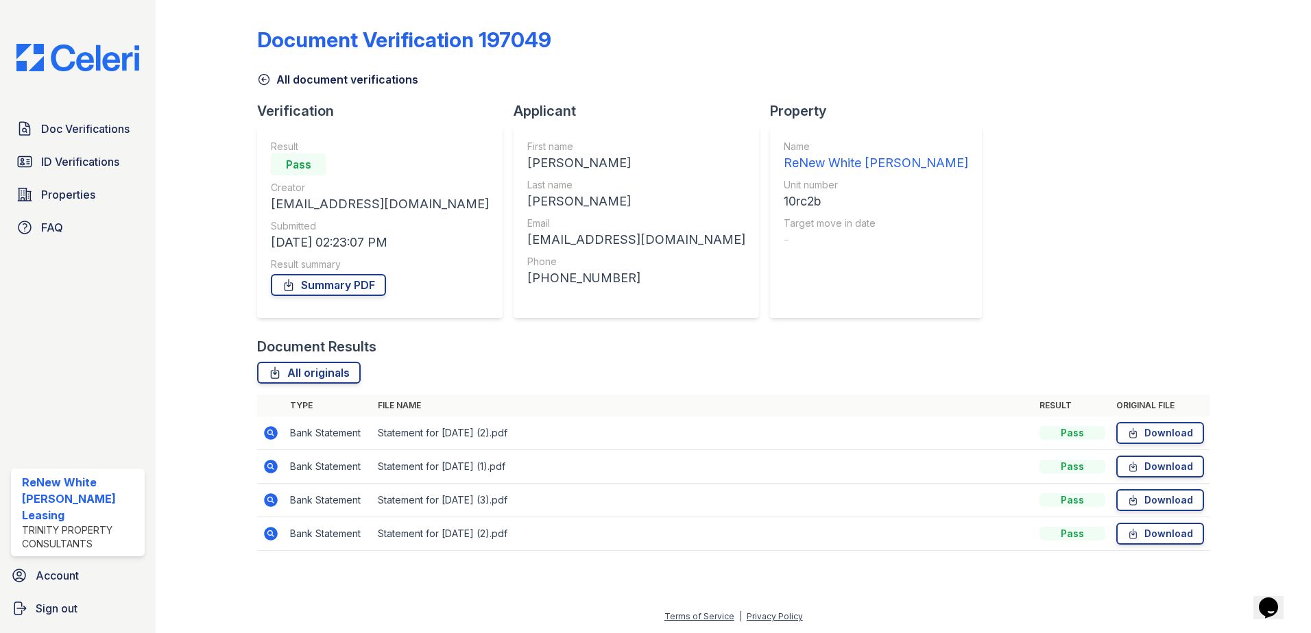
click at [271, 467] on icon at bounding box center [269, 465] width 3 height 3
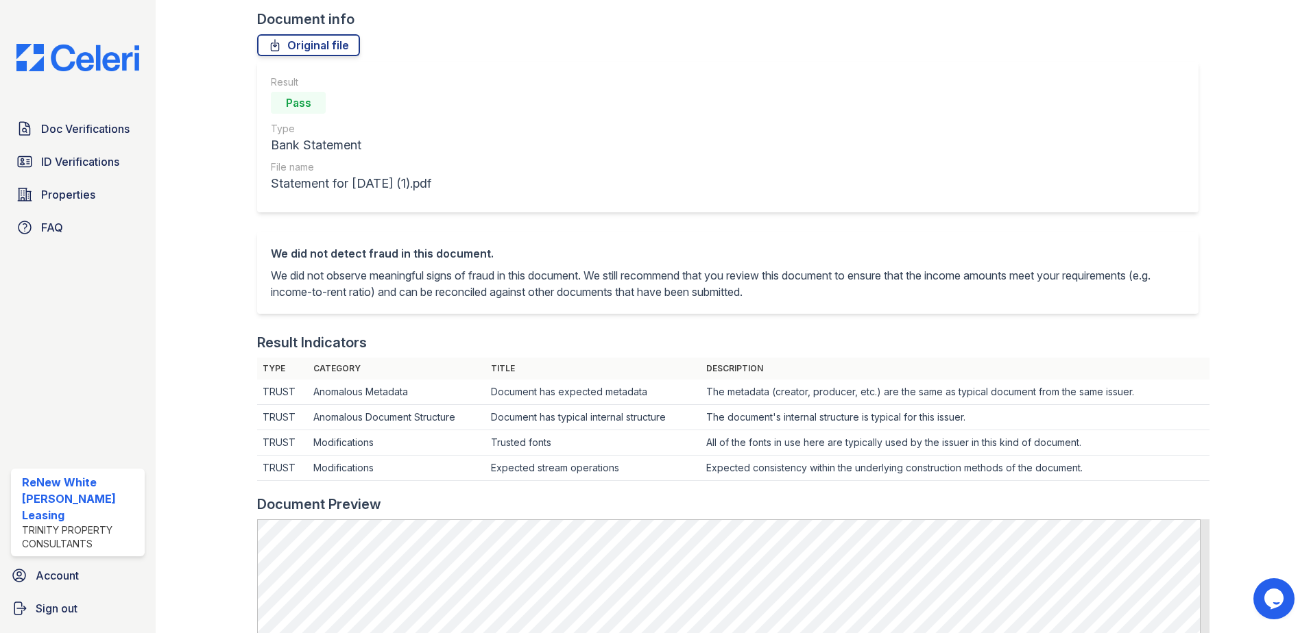
scroll to position [274, 0]
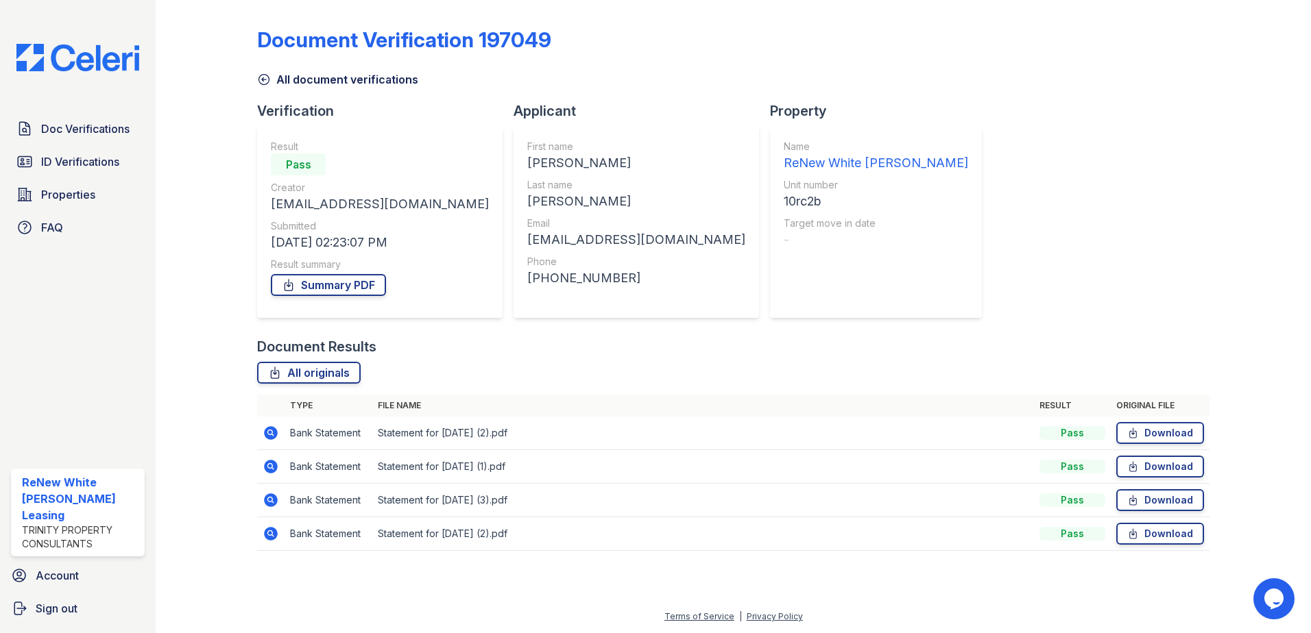
click at [269, 497] on icon at bounding box center [271, 501] width 14 height 14
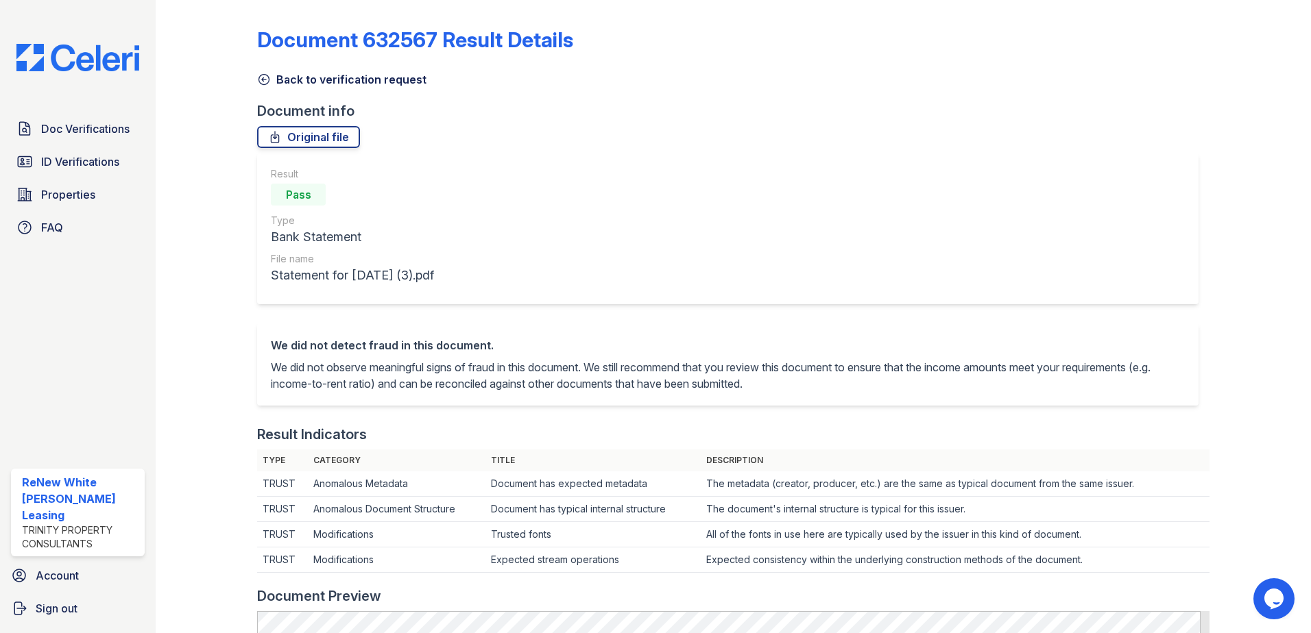
scroll to position [274, 0]
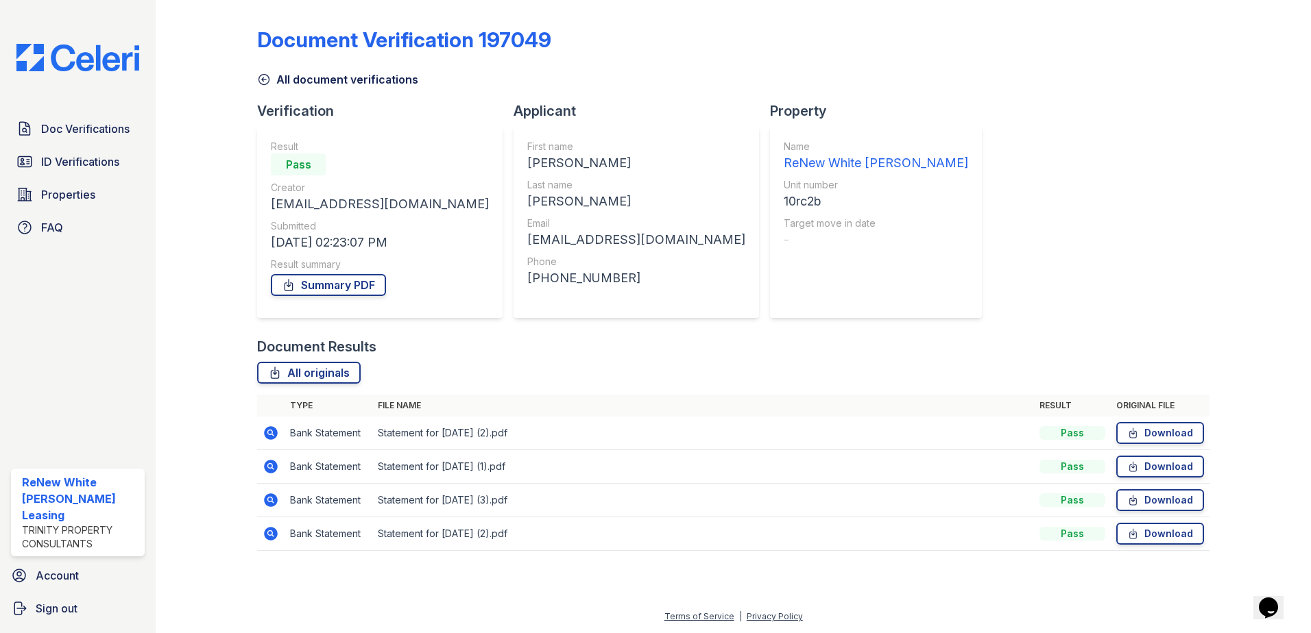
click at [274, 531] on icon at bounding box center [271, 534] width 14 height 14
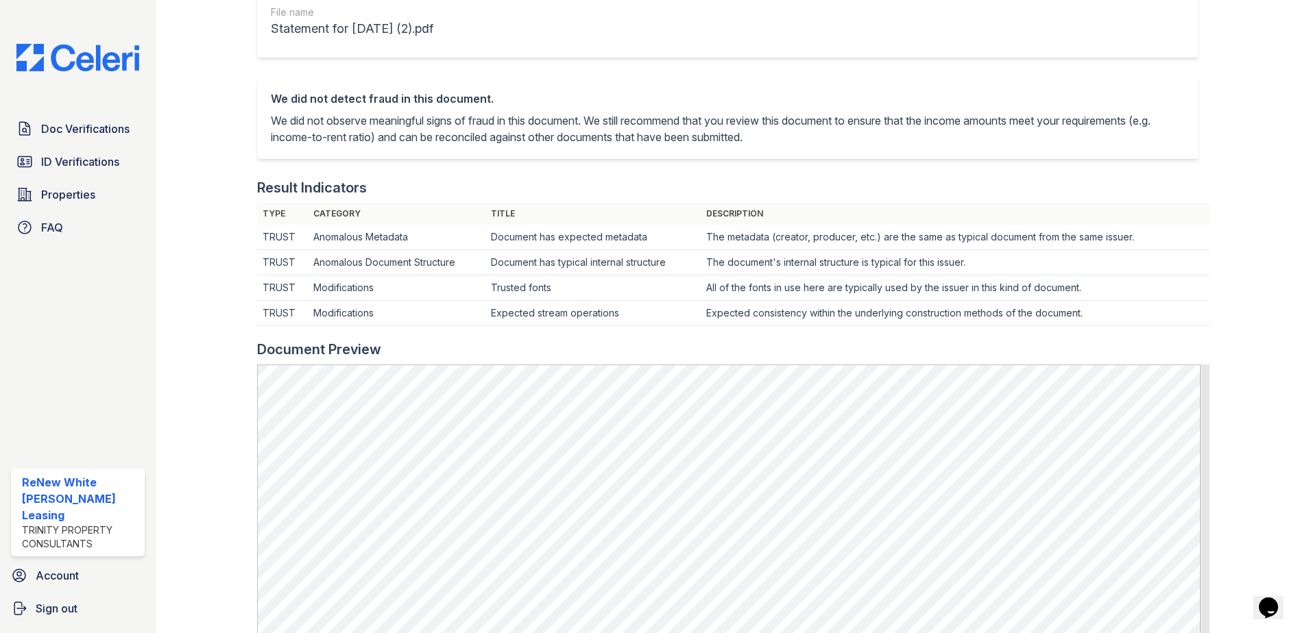
scroll to position [274, 0]
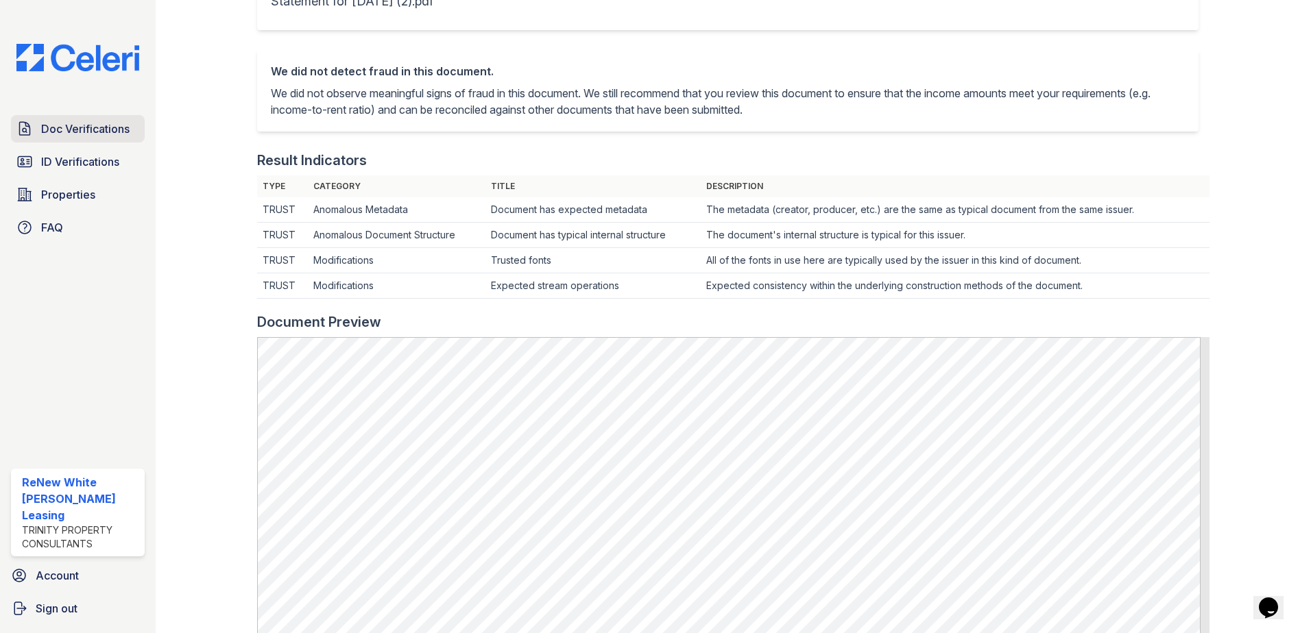
click at [47, 136] on span "Doc Verifications" at bounding box center [85, 129] width 88 height 16
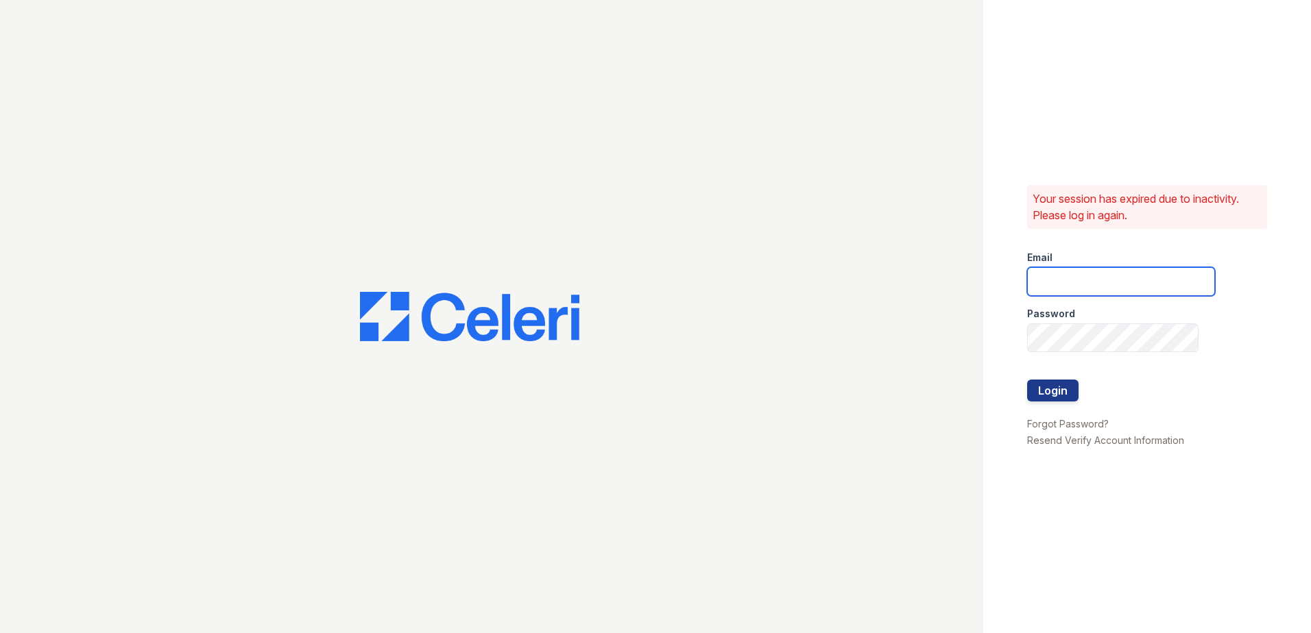
type input "renewwhitemarsh@trinity-pm.com"
click at [1072, 389] on button "Login" at bounding box center [1052, 391] width 51 height 22
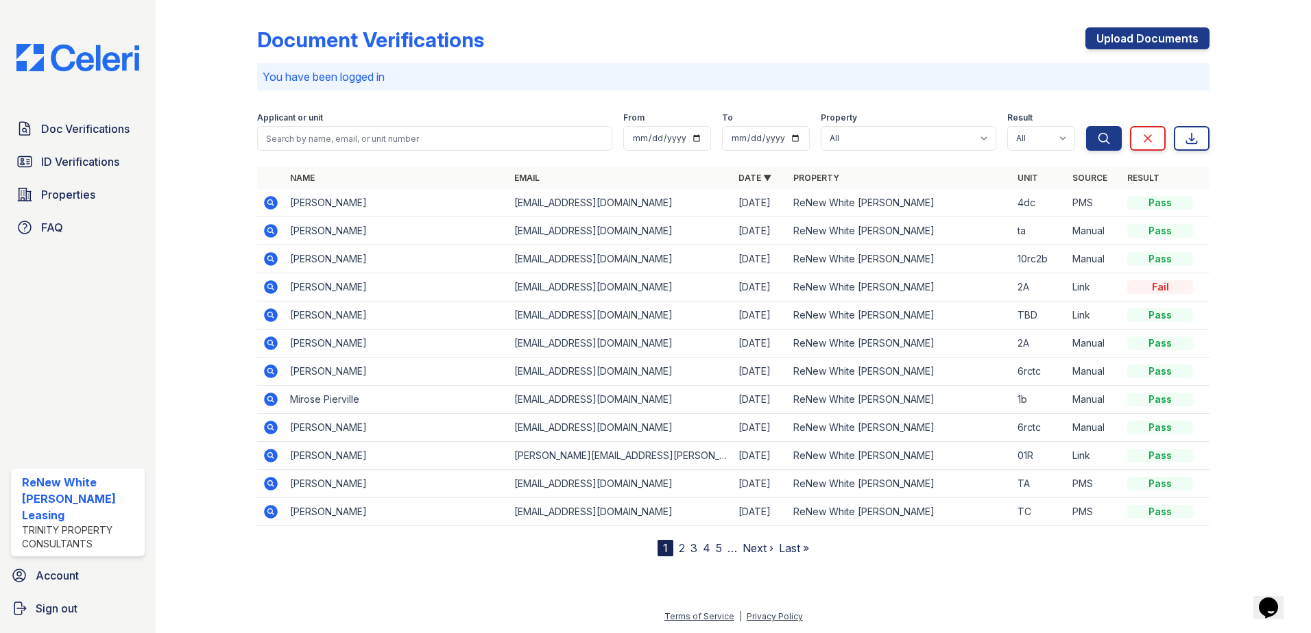
click at [271, 229] on icon at bounding box center [271, 231] width 16 height 16
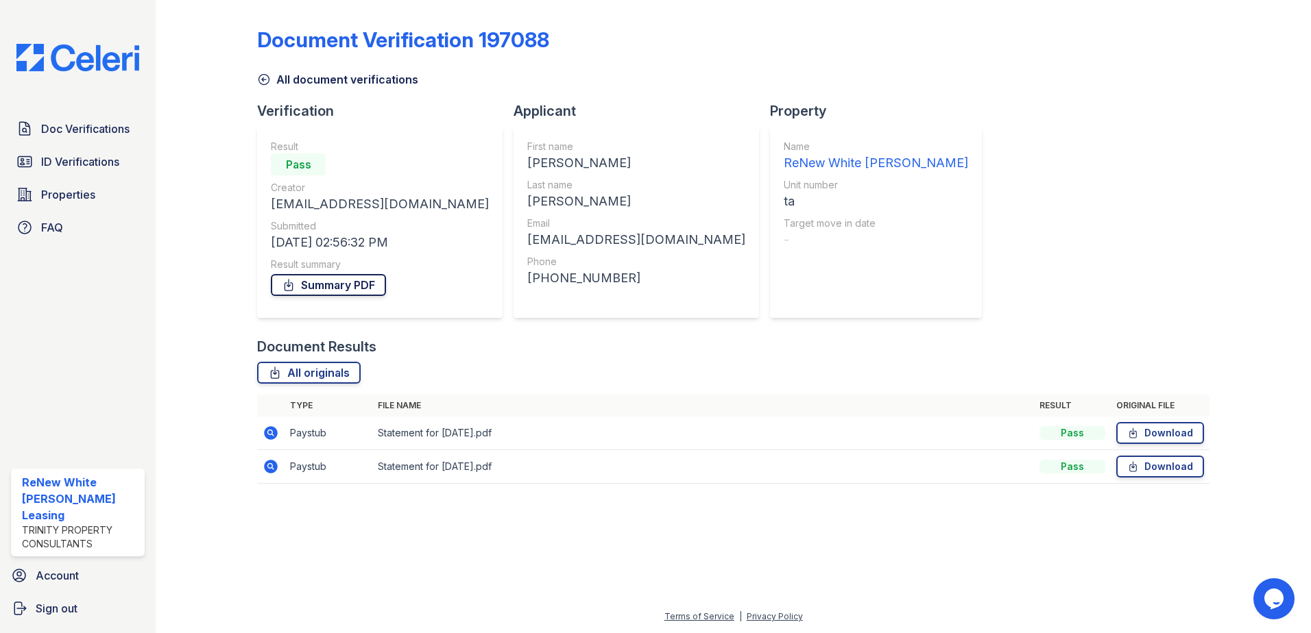
click at [311, 285] on link "Summary PDF" at bounding box center [328, 285] width 115 height 22
click at [273, 437] on icon at bounding box center [271, 433] width 14 height 14
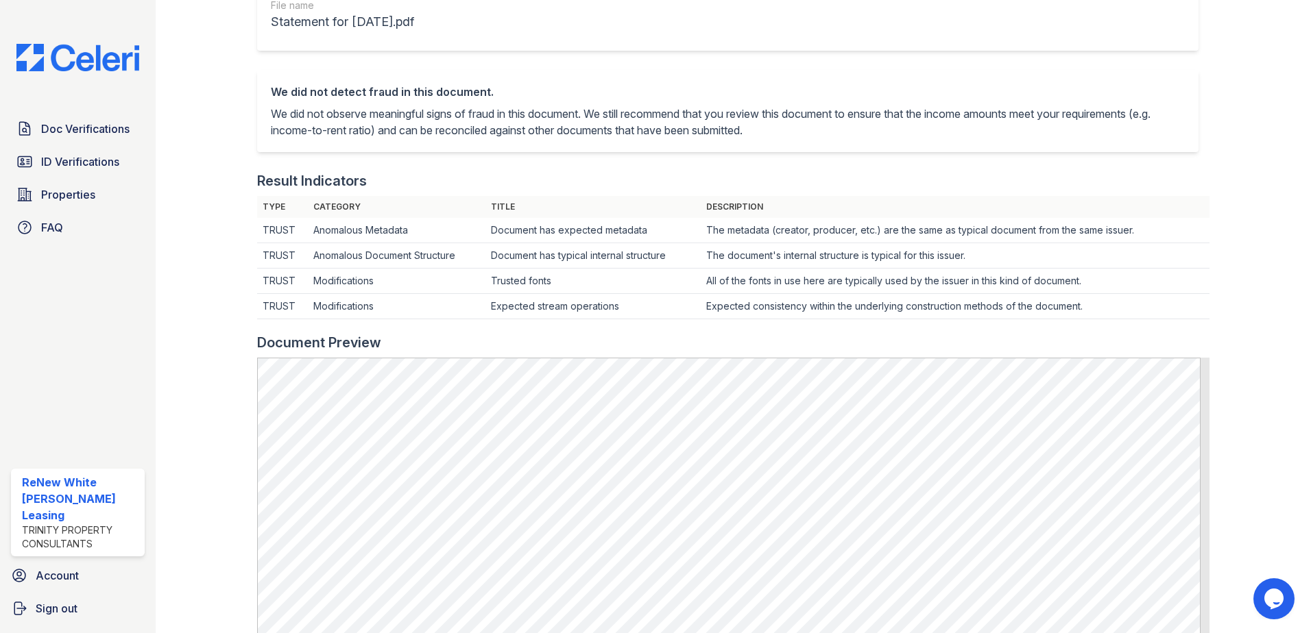
scroll to position [274, 0]
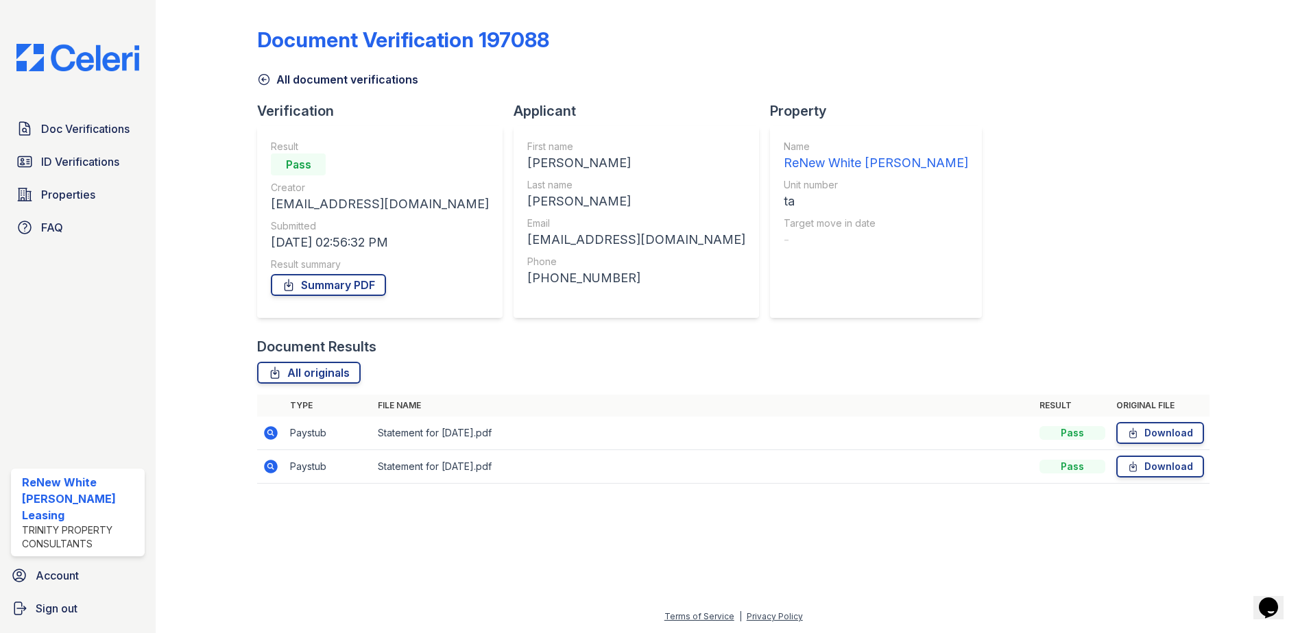
click at [267, 470] on icon at bounding box center [271, 467] width 14 height 14
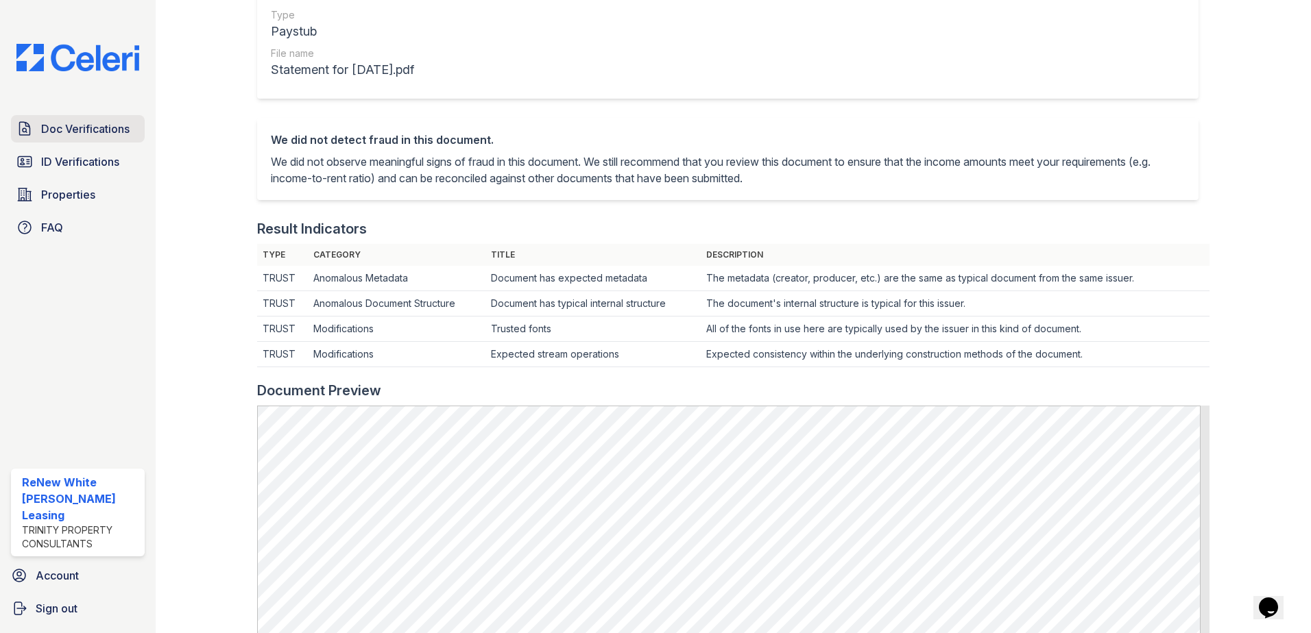
click at [83, 133] on span "Doc Verifications" at bounding box center [85, 129] width 88 height 16
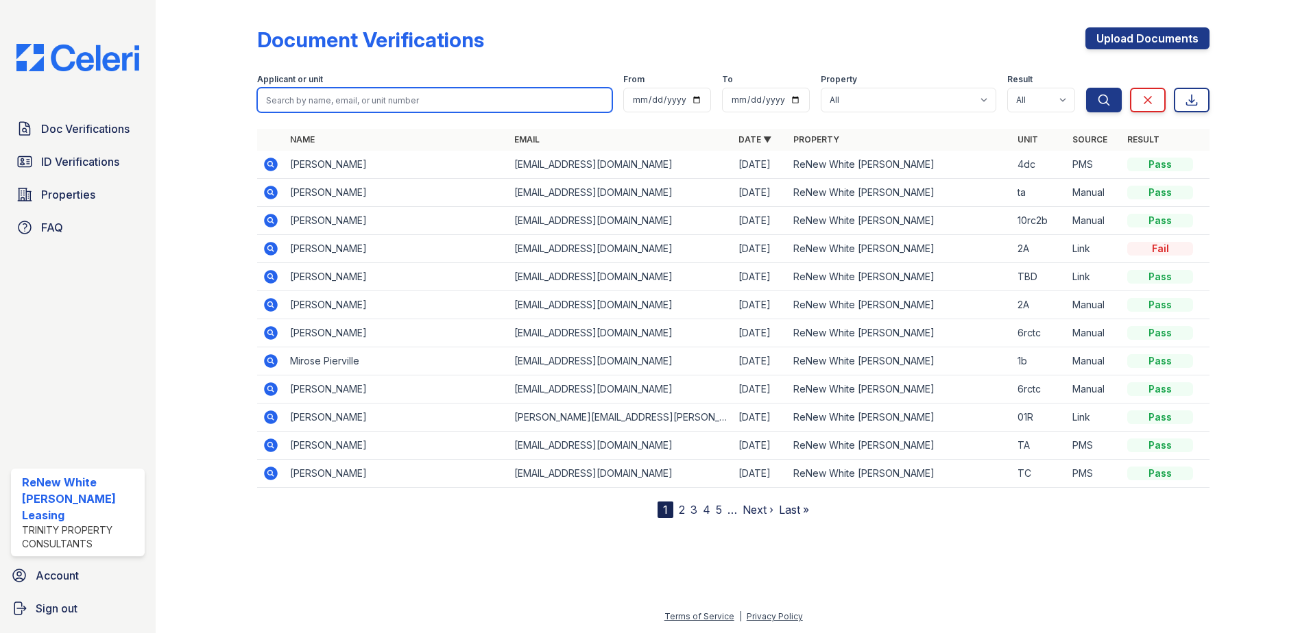
click at [474, 93] on input "search" at bounding box center [434, 100] width 355 height 25
type input "maria"
click at [1086, 88] on button "Search" at bounding box center [1104, 100] width 36 height 25
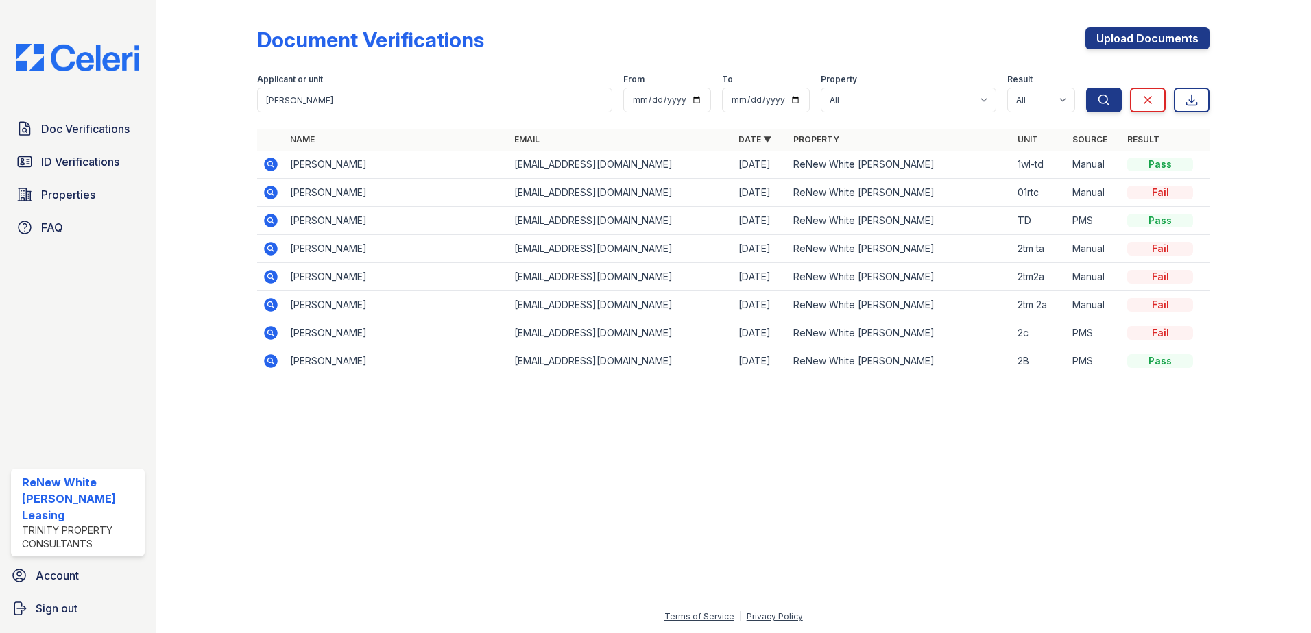
click at [271, 167] on icon at bounding box center [271, 165] width 14 height 14
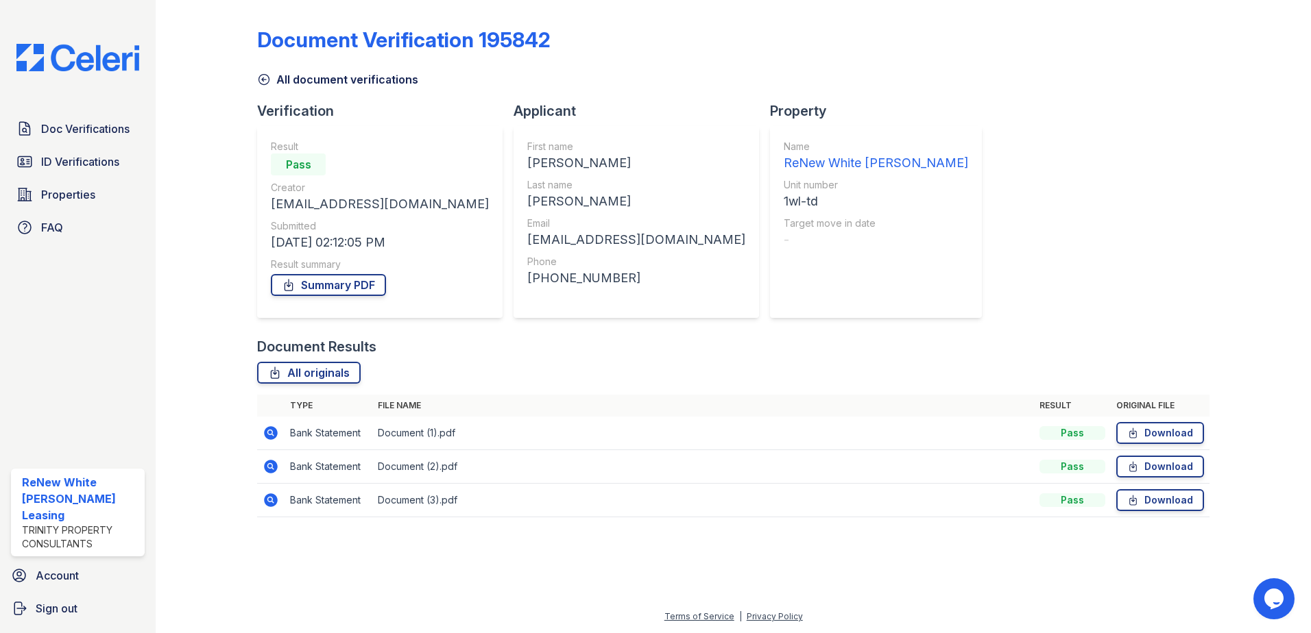
click at [274, 432] on icon at bounding box center [271, 433] width 14 height 14
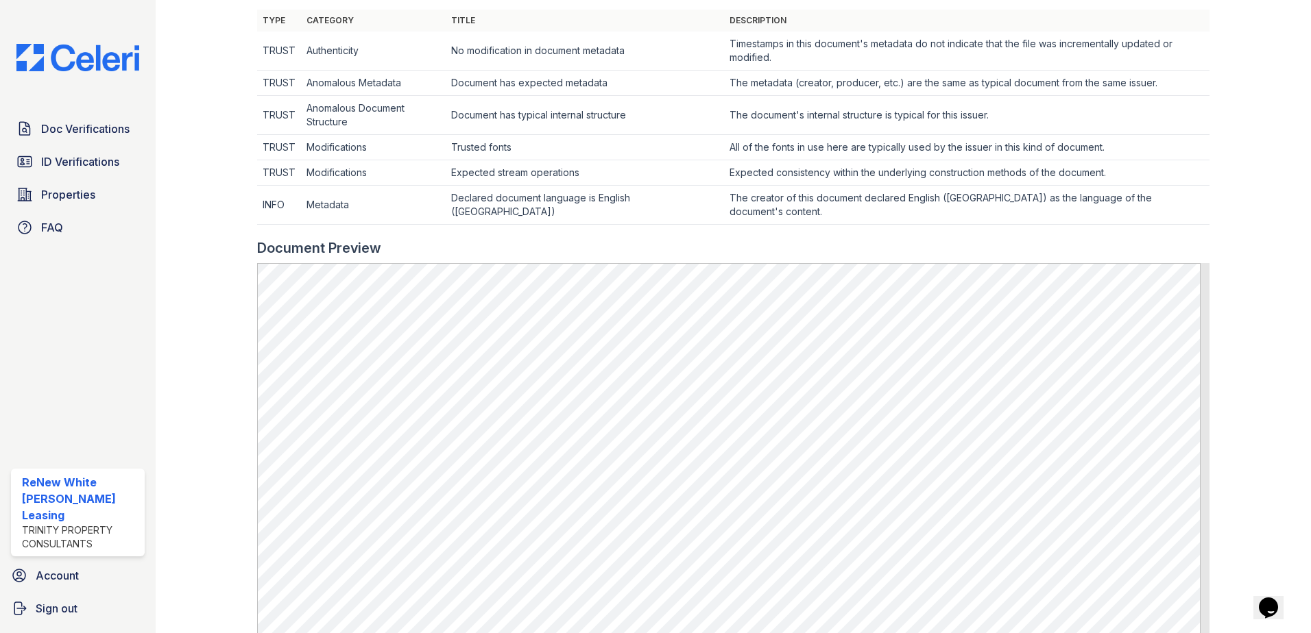
scroll to position [480, 0]
